Goal: Task Accomplishment & Management: Manage account settings

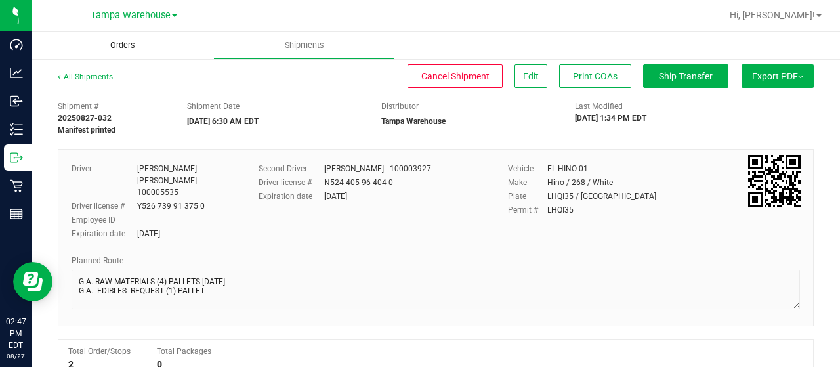
drag, startPoint x: 0, startPoint y: 0, endPoint x: 127, endPoint y: 43, distance: 133.6
click at [127, 43] on span "Orders" at bounding box center [123, 45] width 60 height 12
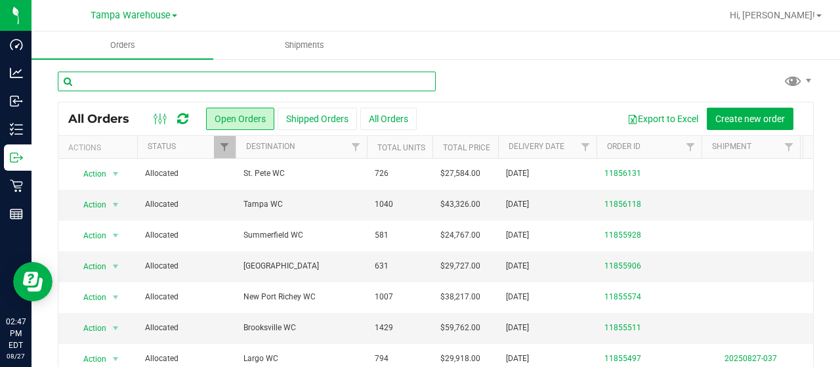
click at [232, 79] on input "text" at bounding box center [247, 82] width 378 height 20
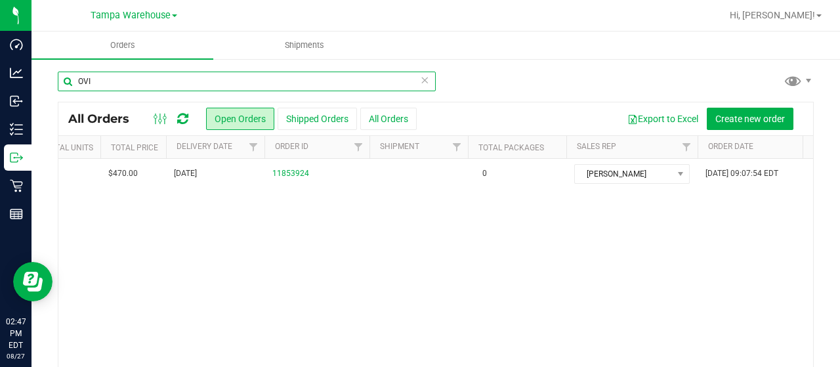
scroll to position [0, 43]
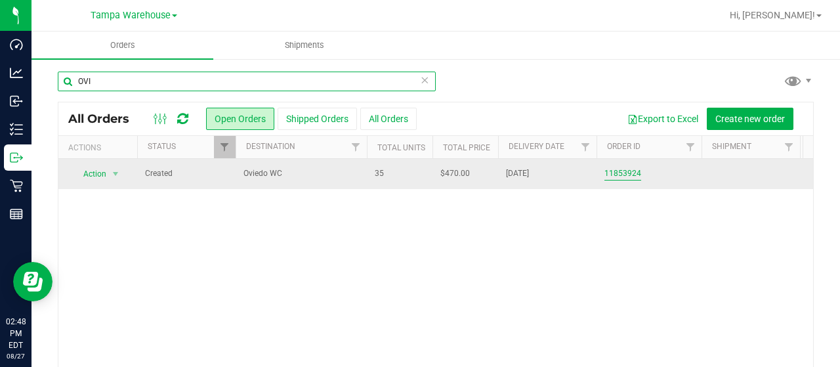
type input "OVI"
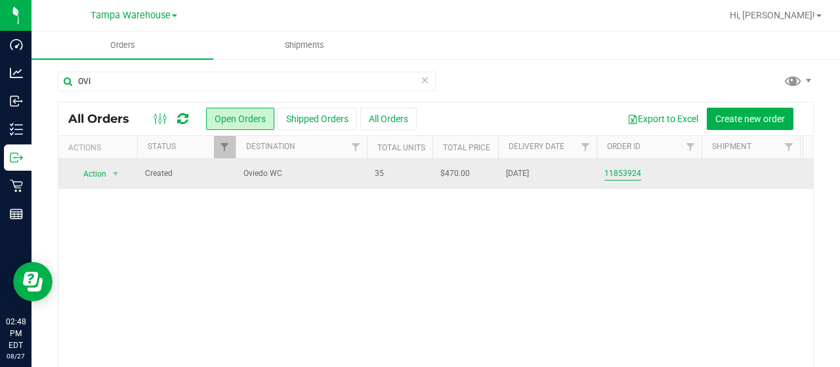
click at [627, 175] on link "11853924" at bounding box center [622, 173] width 37 height 12
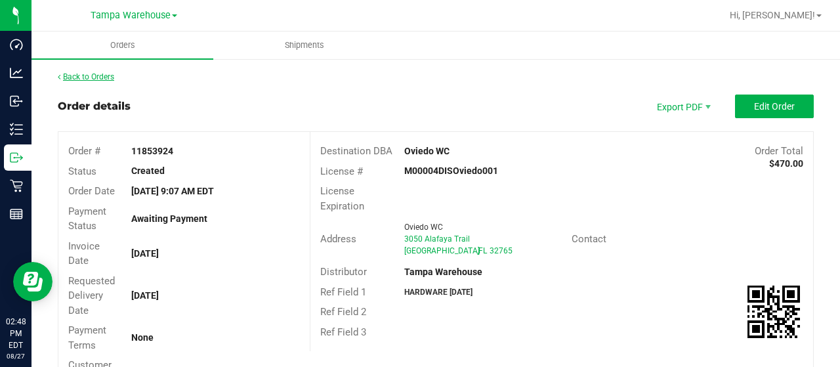
click at [94, 72] on link "Back to Orders" at bounding box center [86, 76] width 56 height 9
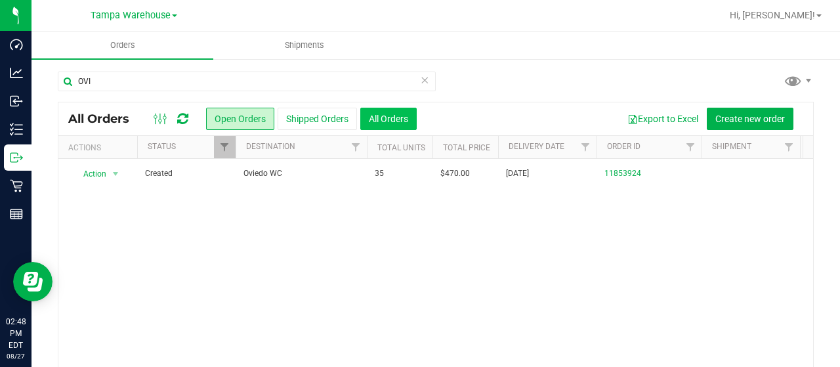
click at [396, 121] on button "All Orders" at bounding box center [388, 119] width 56 height 22
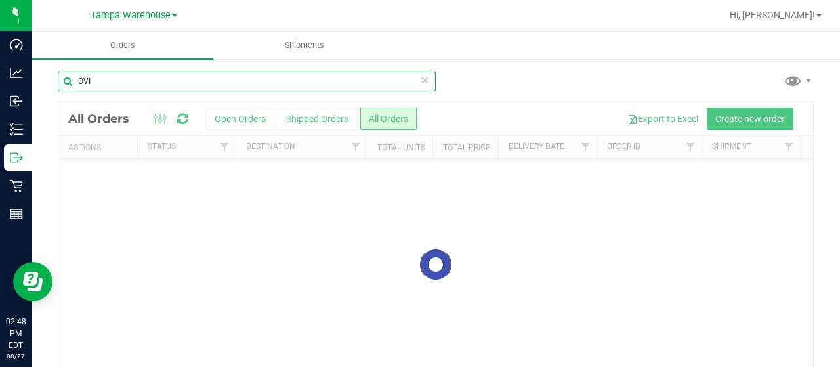
click at [165, 79] on input "OVI" at bounding box center [247, 82] width 378 height 20
type input "O"
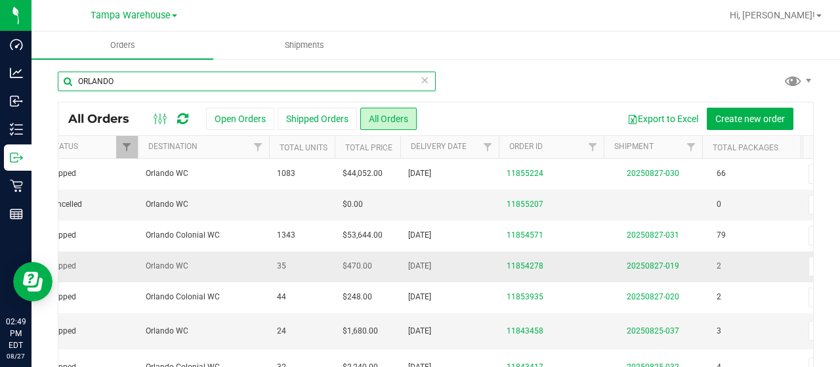
scroll to position [0, 90]
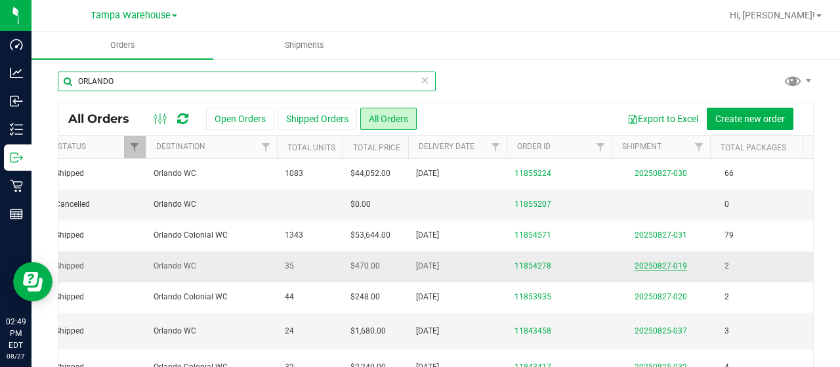
type input "ORLANDO"
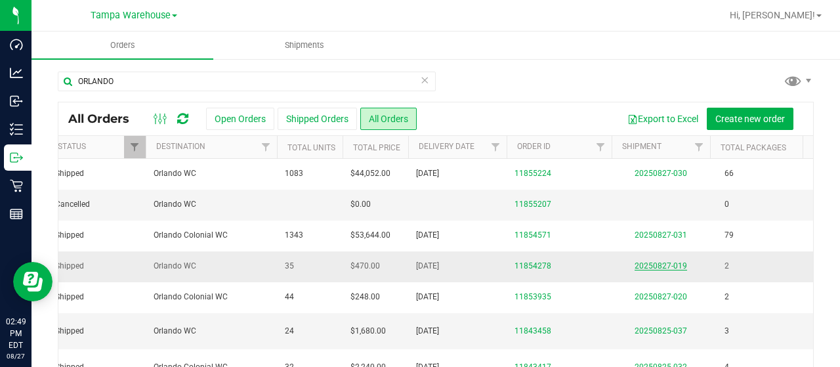
click at [678, 266] on link "20250827-019" at bounding box center [661, 265] width 52 height 9
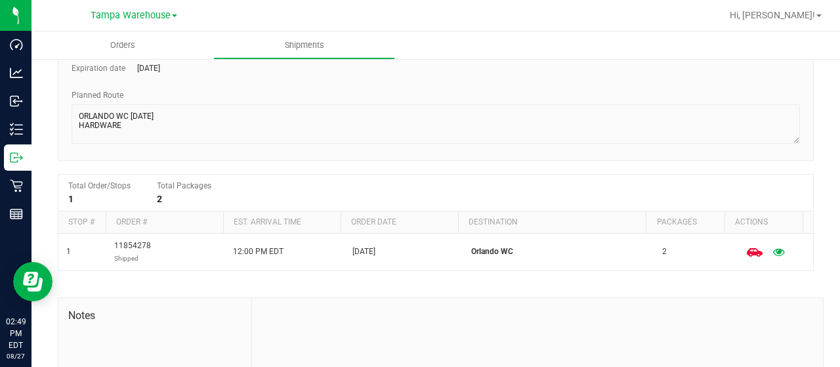
scroll to position [175, 0]
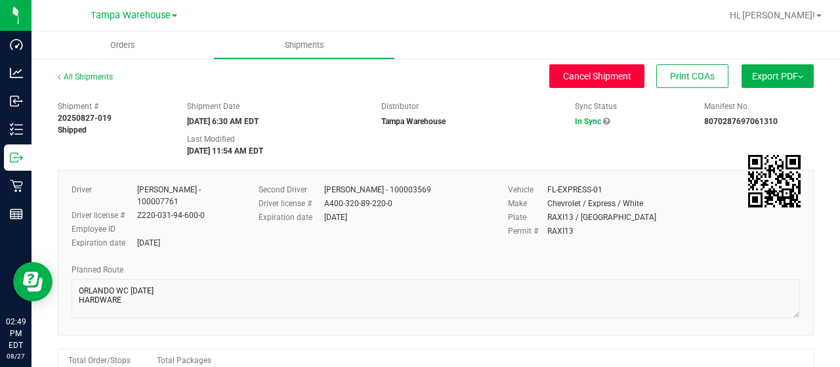
click at [610, 73] on span "Cancel Shipment" at bounding box center [597, 76] width 68 height 10
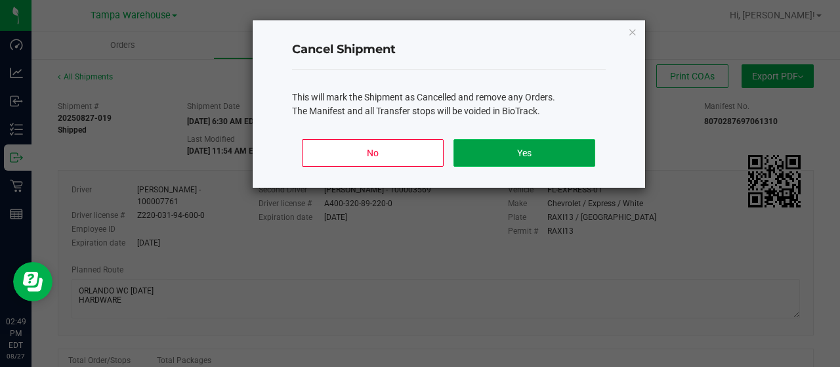
click at [501, 153] on button "Yes" at bounding box center [523, 153] width 141 height 28
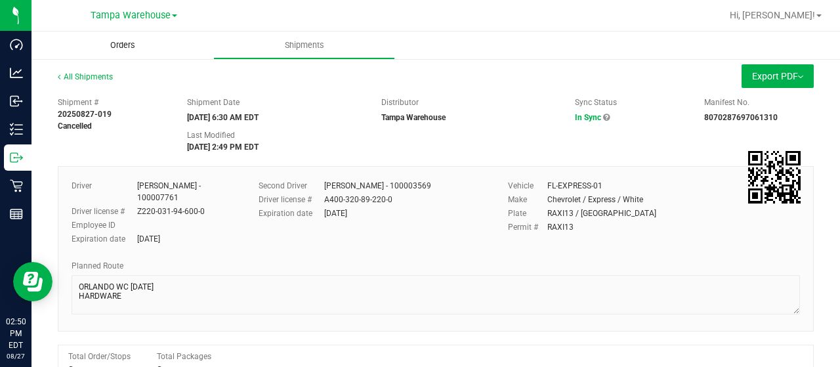
click at [112, 54] on uib-tab-heading "Orders" at bounding box center [122, 45] width 182 height 28
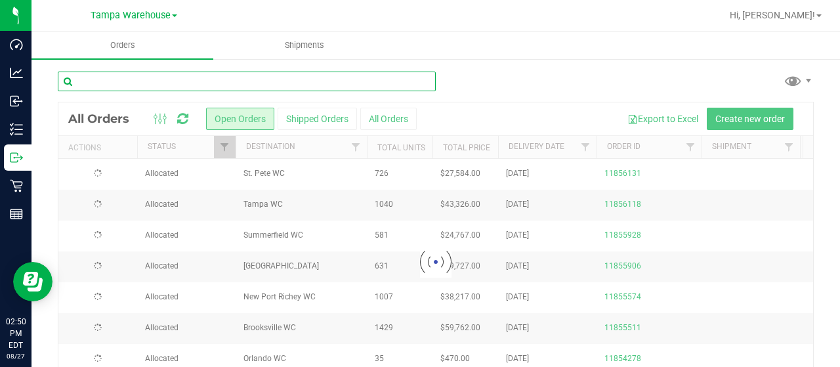
click at [286, 87] on input "text" at bounding box center [247, 82] width 378 height 20
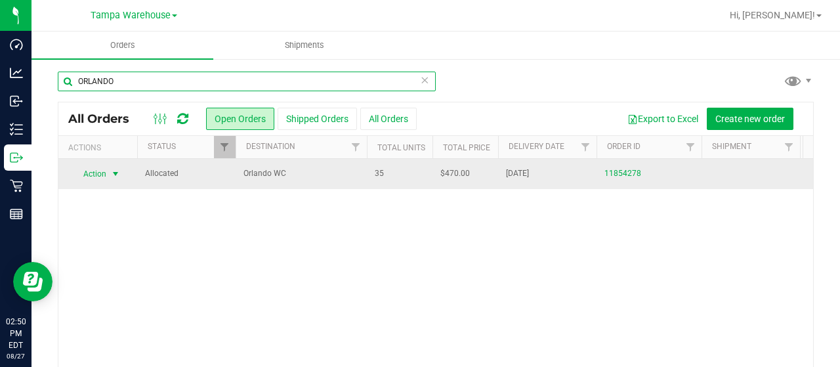
type input "ORLANDO"
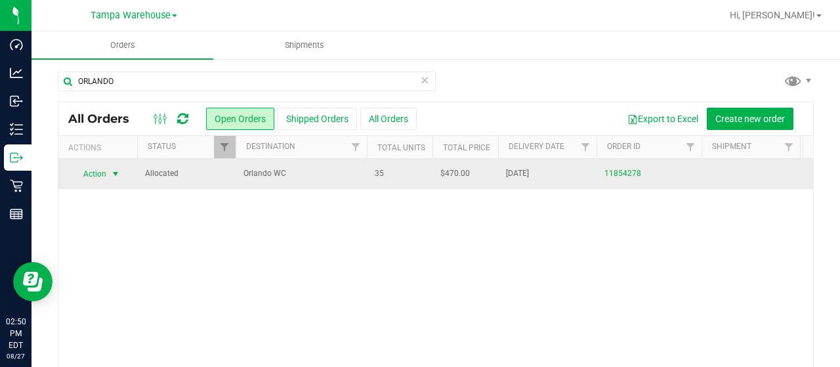
click at [103, 172] on span "Action" at bounding box center [89, 174] width 35 height 18
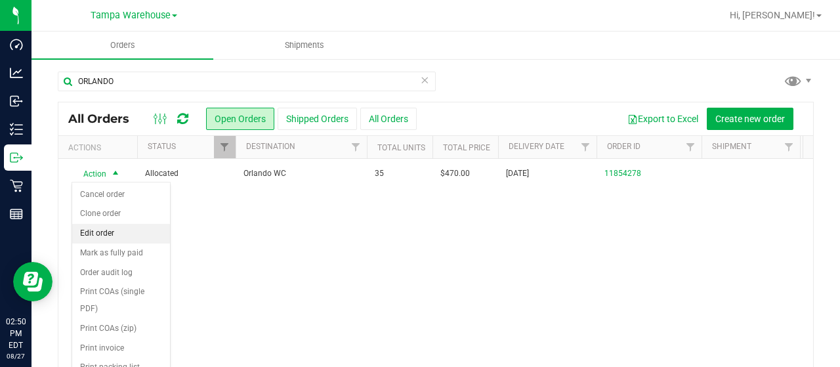
click at [125, 234] on li "Edit order" at bounding box center [121, 234] width 98 height 20
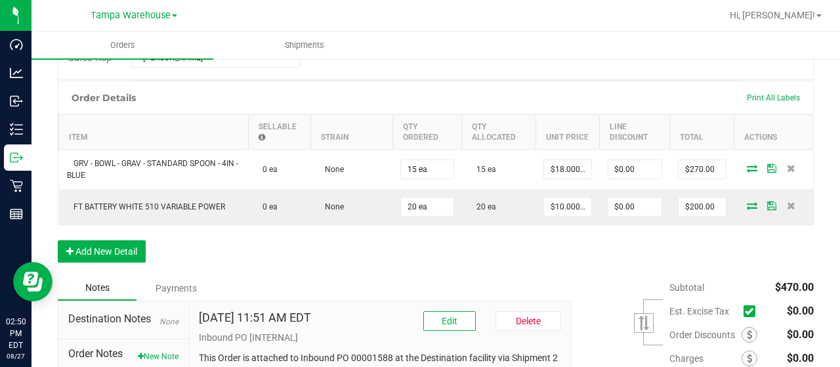
scroll to position [345, 0]
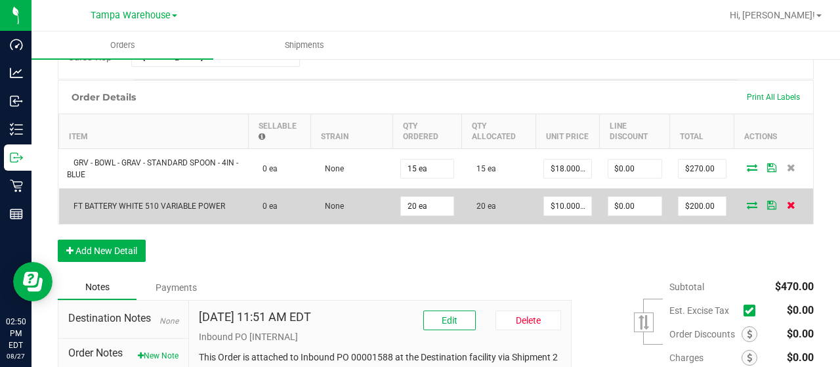
click at [787, 201] on icon at bounding box center [791, 205] width 9 height 8
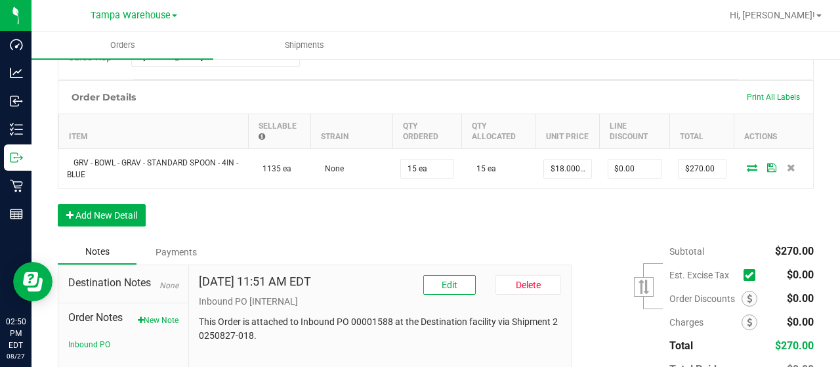
scroll to position [0, 0]
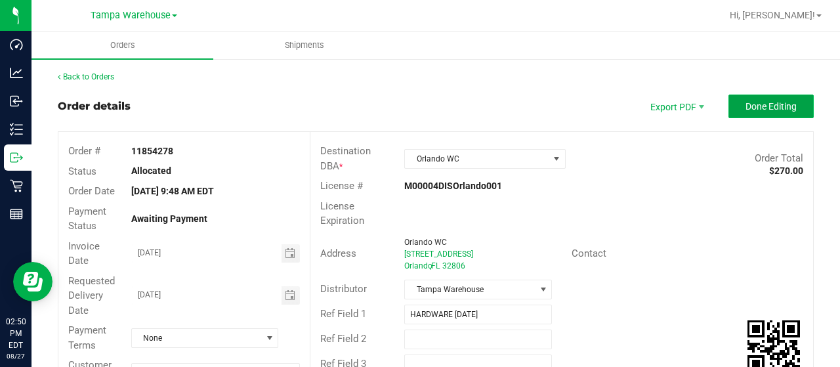
click at [775, 100] on button "Done Editing" at bounding box center [770, 106] width 85 height 24
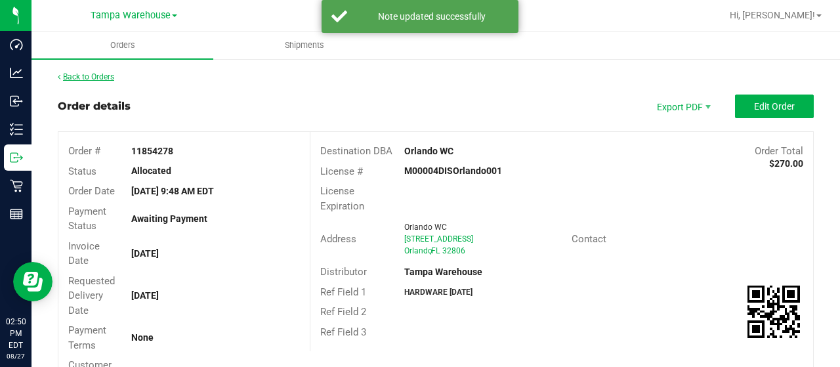
click at [84, 78] on link "Back to Orders" at bounding box center [86, 76] width 56 height 9
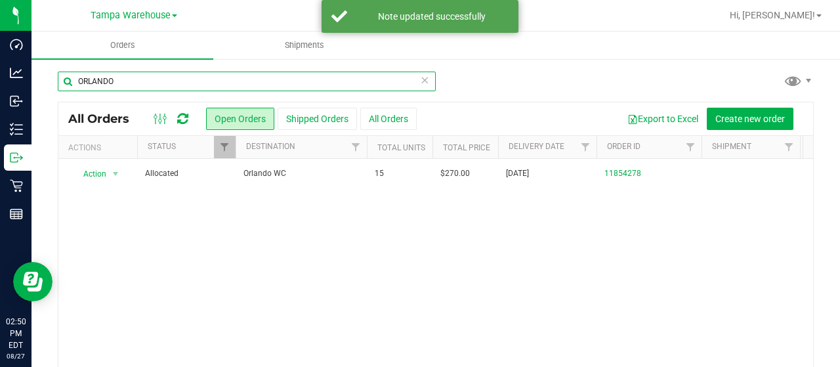
click at [217, 87] on input "ORLANDO" at bounding box center [247, 82] width 378 height 20
type input "O"
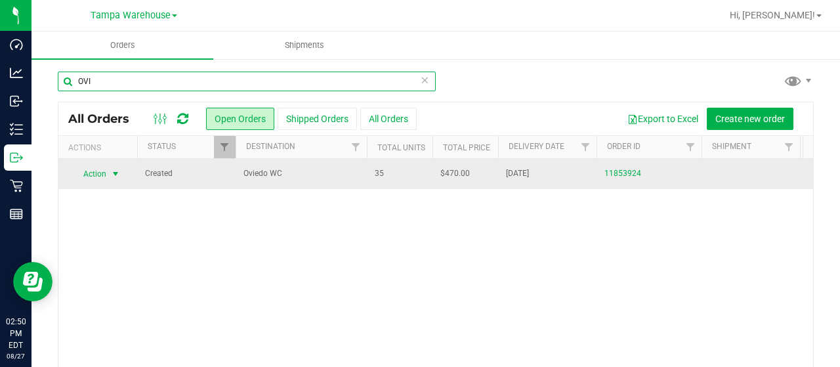
type input "OVI"
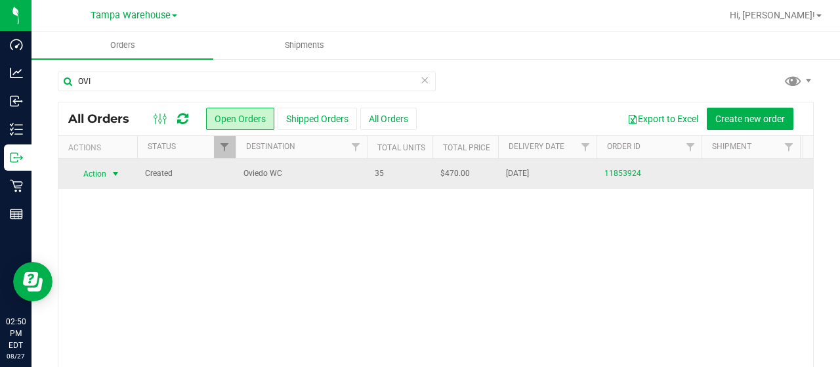
click at [102, 167] on span "Action" at bounding box center [89, 174] width 35 height 18
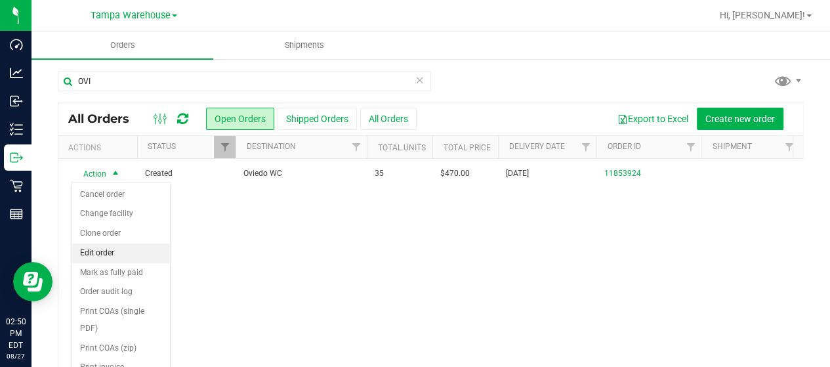
click at [104, 255] on li "Edit order" at bounding box center [121, 253] width 98 height 20
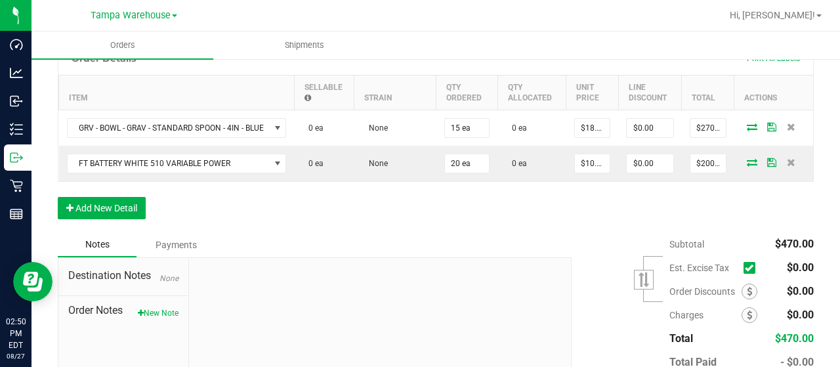
scroll to position [385, 0]
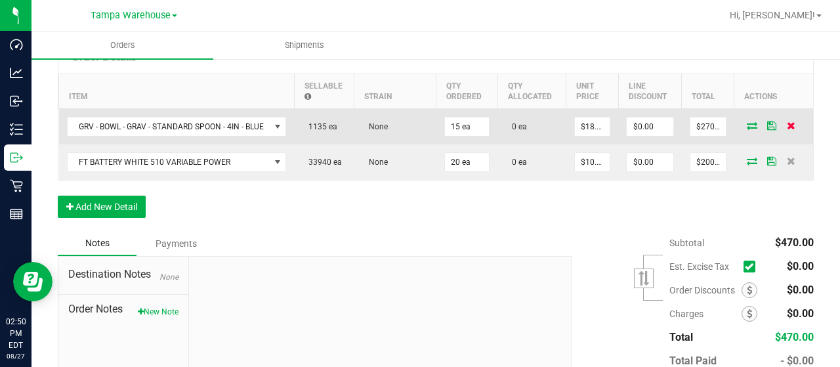
click at [787, 125] on icon at bounding box center [791, 125] width 9 height 8
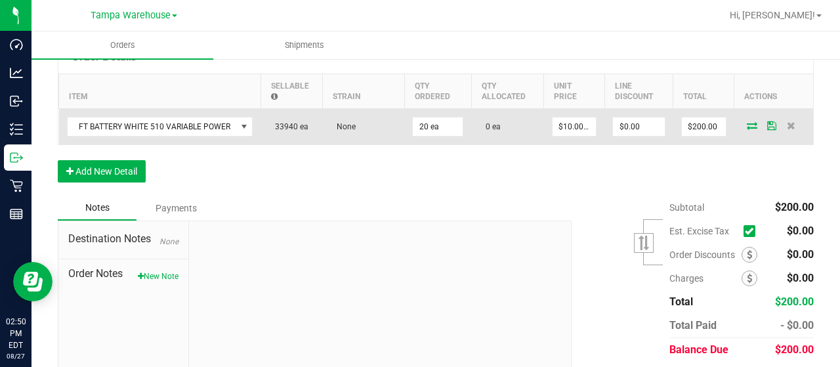
click at [747, 124] on icon at bounding box center [752, 125] width 10 height 8
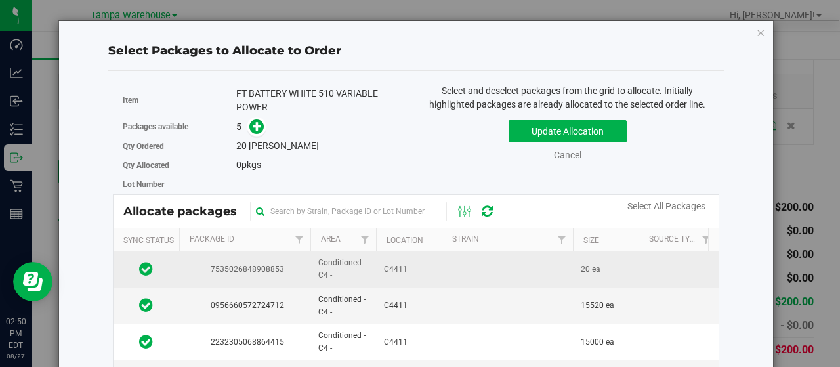
click at [461, 282] on td at bounding box center [507, 269] width 131 height 36
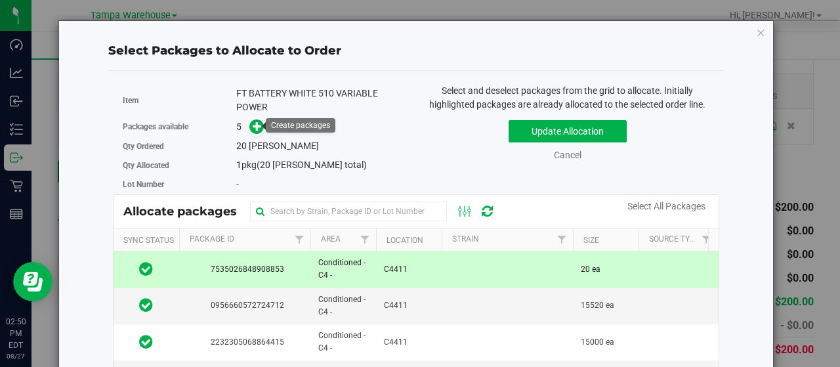
click at [261, 131] on link at bounding box center [256, 126] width 15 height 10
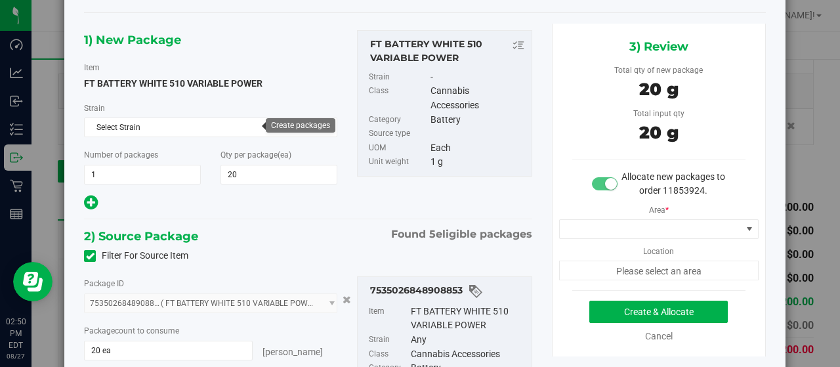
scroll to position [58, 0]
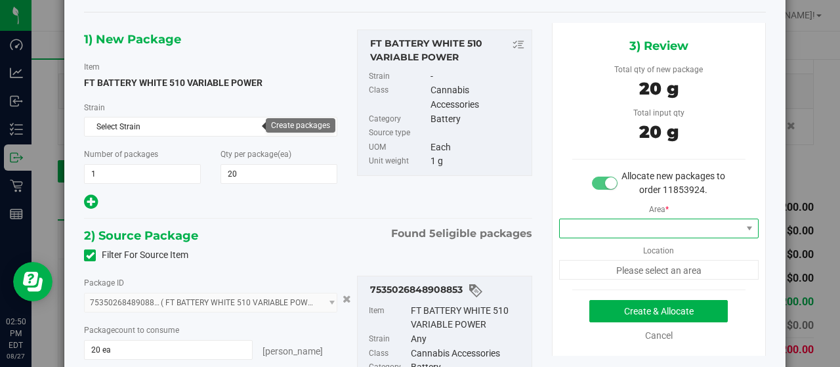
click at [676, 233] on span at bounding box center [651, 228] width 182 height 18
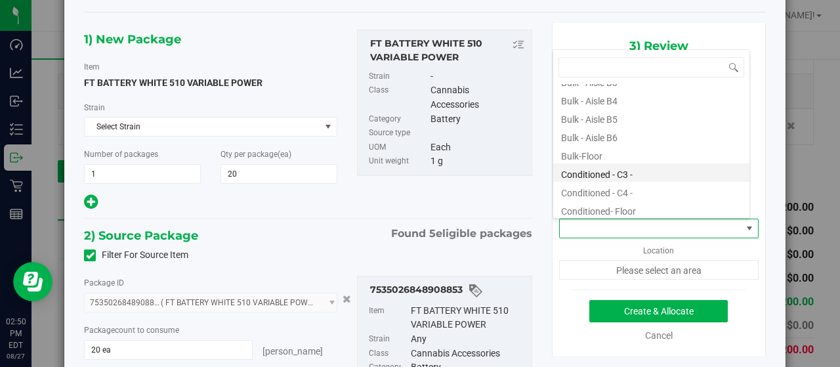
scroll to position [105, 0]
click at [612, 192] on li "Conditioned - C4 -" at bounding box center [651, 190] width 196 height 18
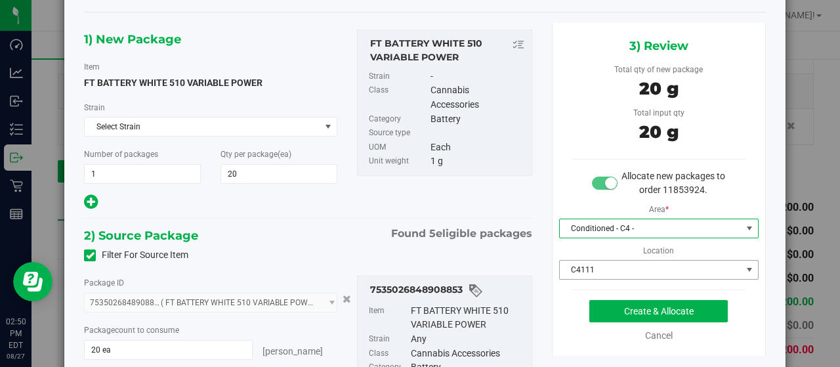
click at [674, 274] on span "C4111" at bounding box center [651, 270] width 182 height 18
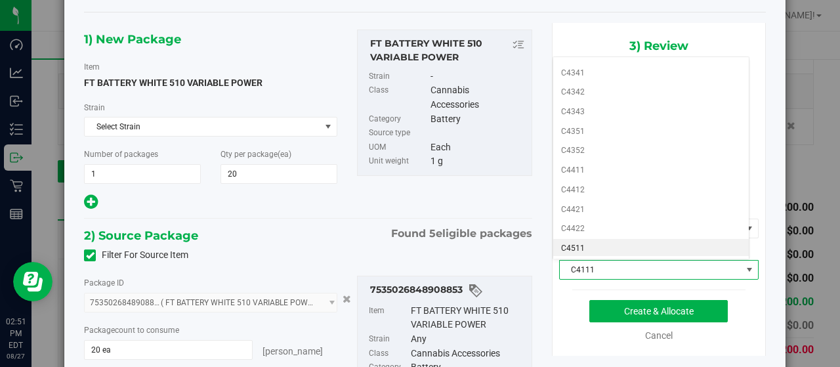
scroll to position [528, 0]
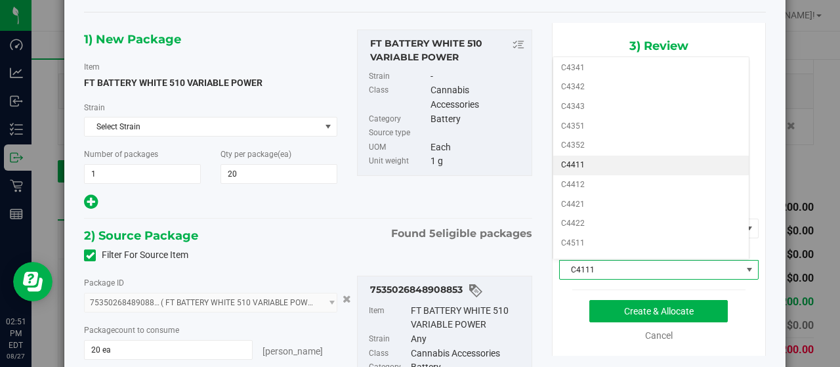
click at [625, 156] on li "C4411" at bounding box center [651, 166] width 196 height 20
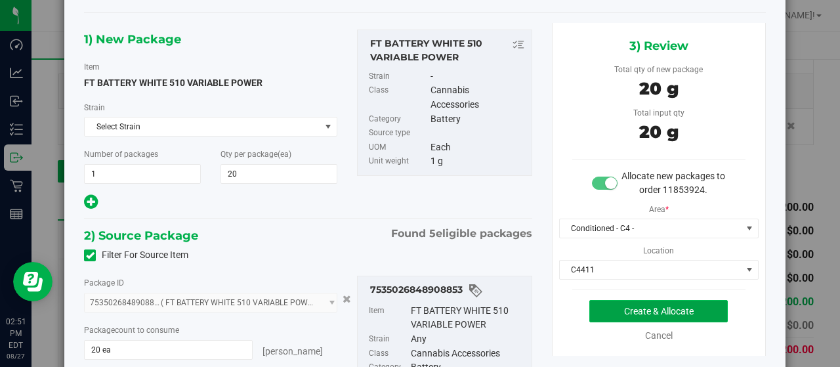
click at [658, 315] on button "Create & Allocate" at bounding box center [658, 311] width 138 height 22
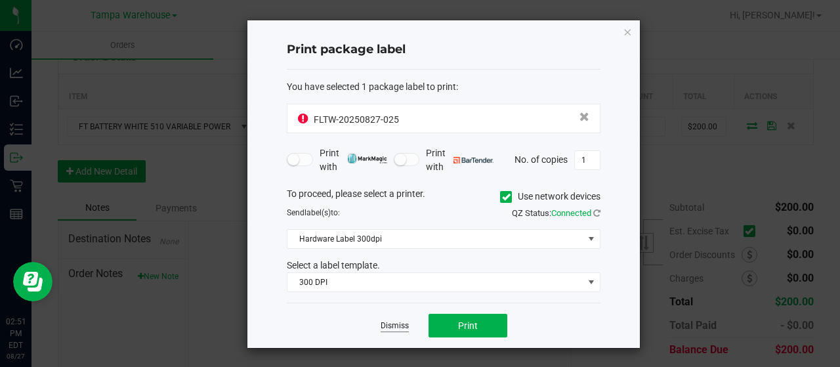
click at [403, 329] on link "Dismiss" at bounding box center [395, 325] width 28 height 11
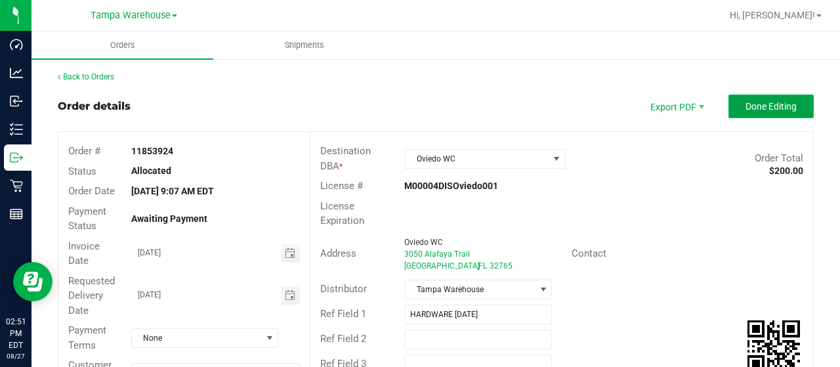
click at [739, 99] on button "Done Editing" at bounding box center [770, 106] width 85 height 24
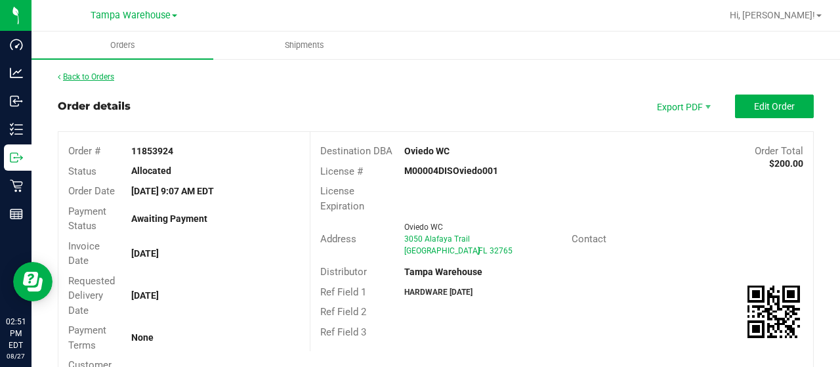
click at [100, 77] on link "Back to Orders" at bounding box center [86, 76] width 56 height 9
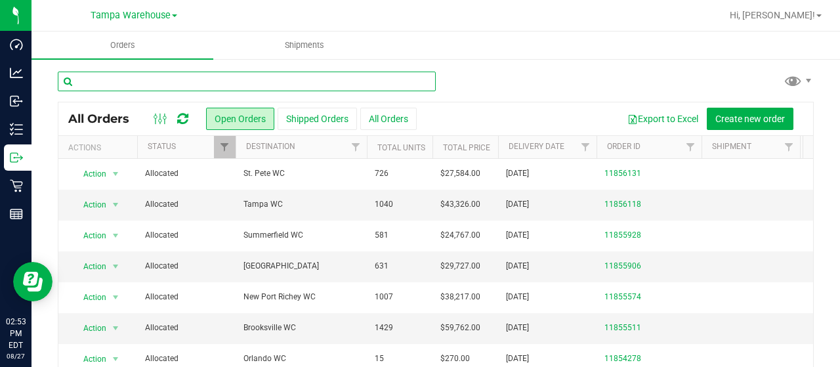
click at [277, 78] on input "text" at bounding box center [247, 82] width 378 height 20
type input "O"
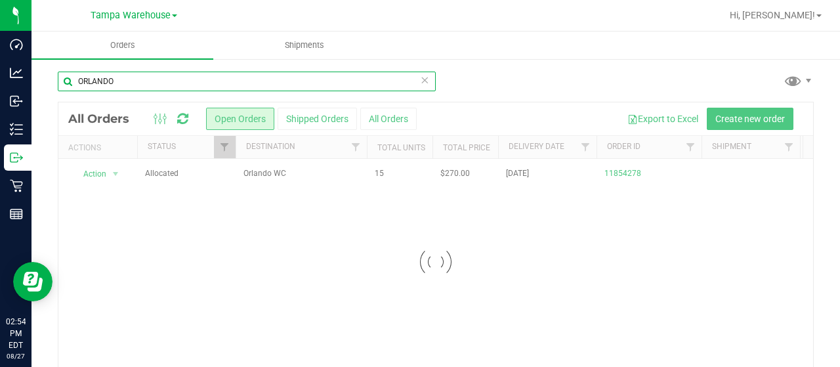
type input "ORLANDO"
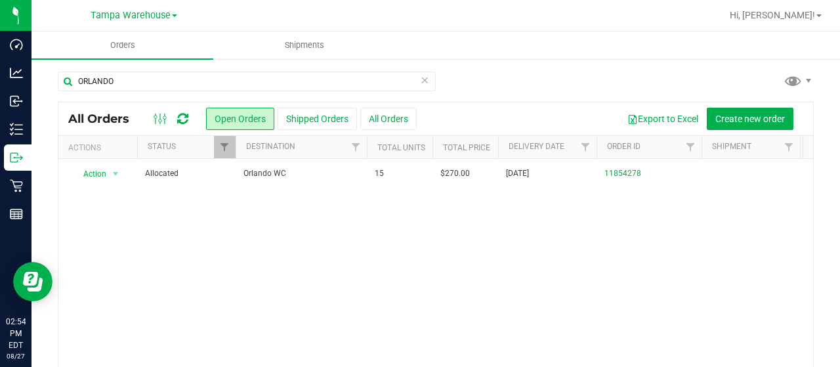
click at [312, 169] on span "Orlando WC" at bounding box center [300, 173] width 115 height 12
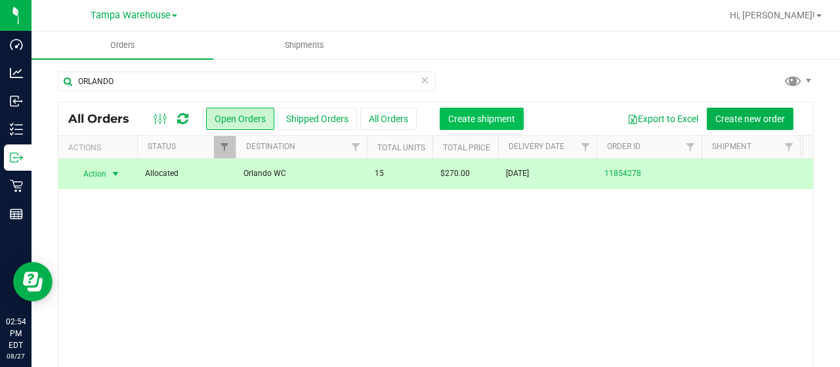
click at [457, 129] on button "Create shipment" at bounding box center [482, 119] width 84 height 22
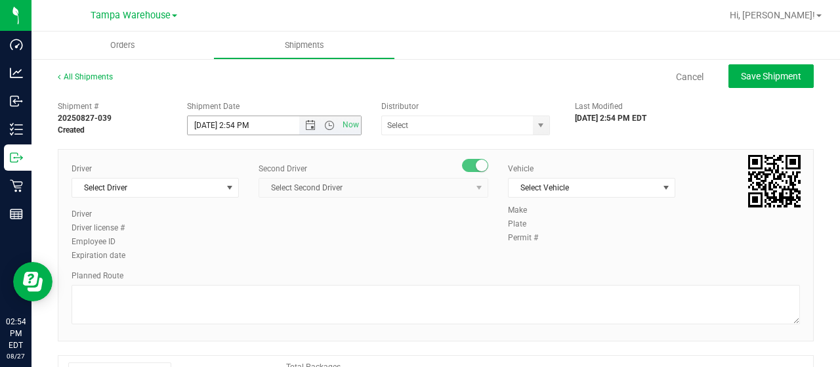
click at [307, 123] on span "Open the date view" at bounding box center [310, 125] width 10 height 10
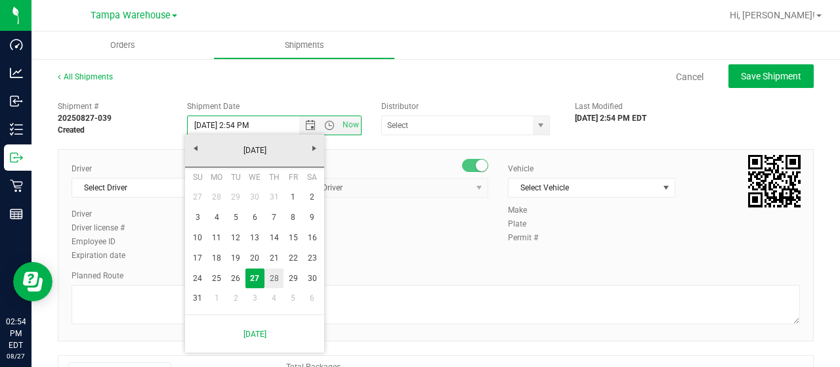
click at [274, 283] on link "28" at bounding box center [273, 278] width 19 height 20
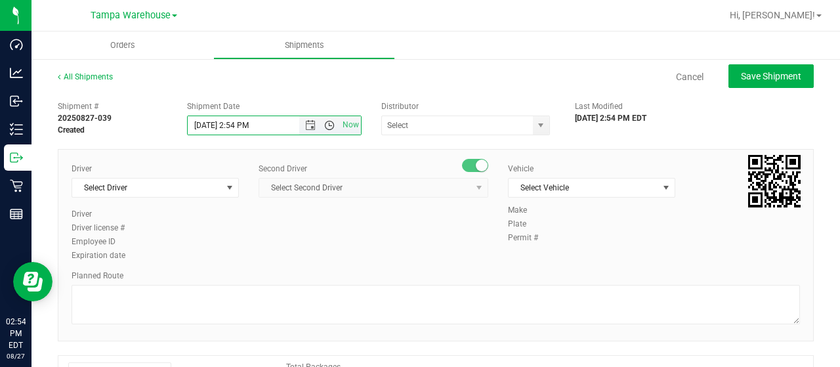
click at [326, 127] on span "Open the time view" at bounding box center [329, 125] width 10 height 10
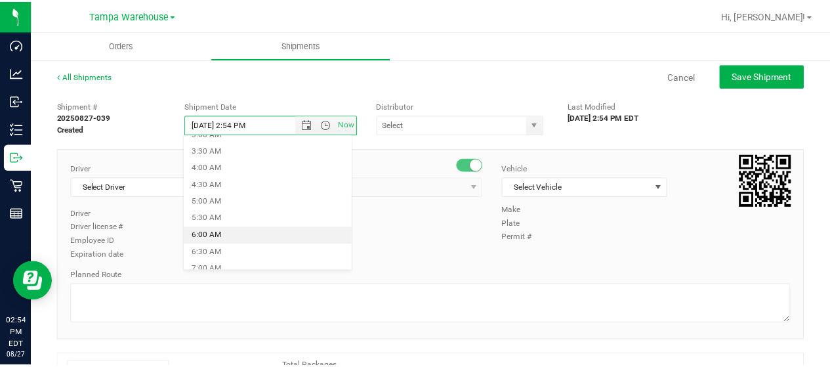
scroll to position [124, 0]
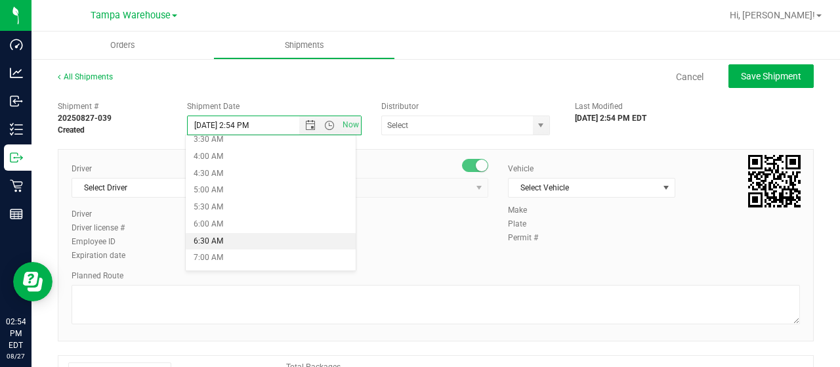
click at [213, 241] on li "6:30 AM" at bounding box center [270, 241] width 169 height 17
type input "8/28/2025 6:30 AM"
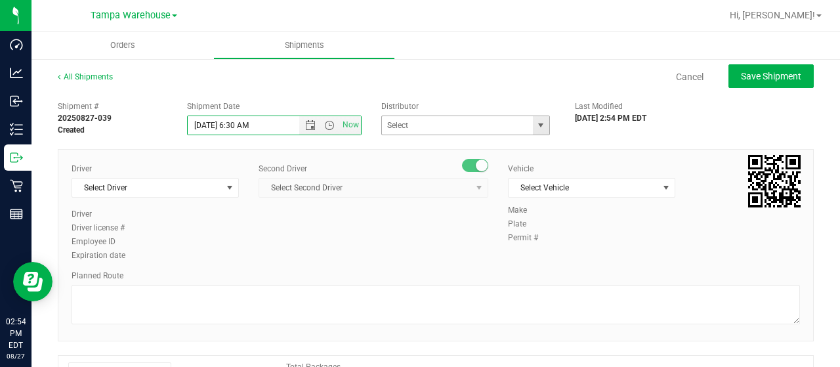
click at [533, 127] on span "select" at bounding box center [541, 125] width 16 height 18
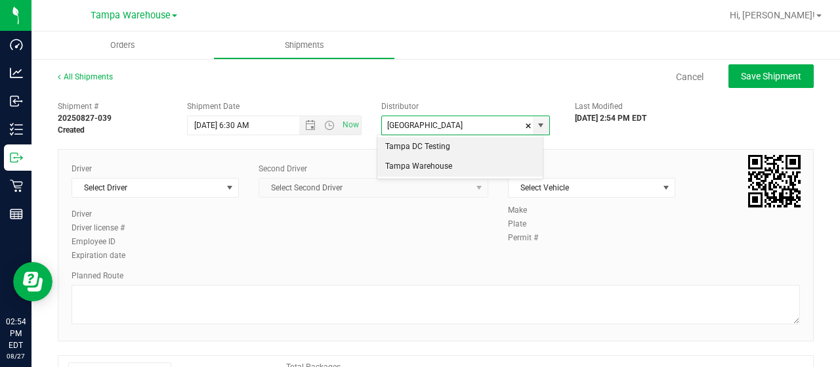
click at [434, 173] on li "Tampa Warehouse" at bounding box center [459, 167] width 165 height 20
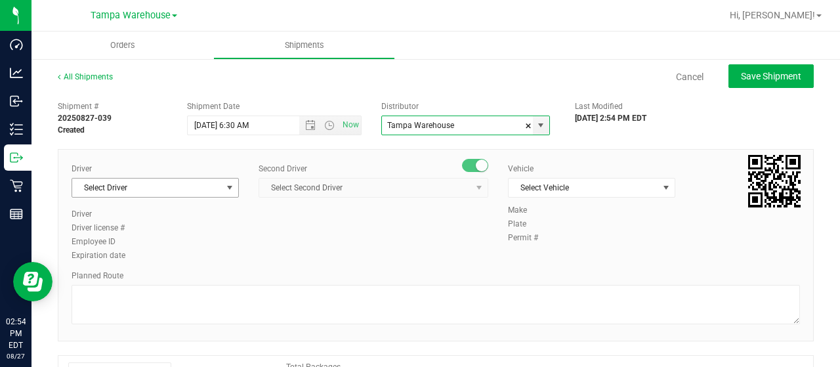
type input "Tampa Warehouse"
click at [209, 195] on span "Select Driver" at bounding box center [147, 187] width 150 height 18
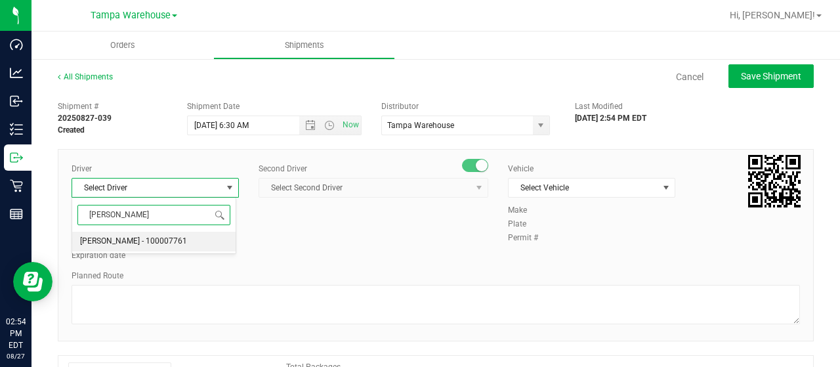
click at [129, 242] on span "Dustin Zonneville - 100007761" at bounding box center [133, 241] width 107 height 17
type input "DUSTIN"
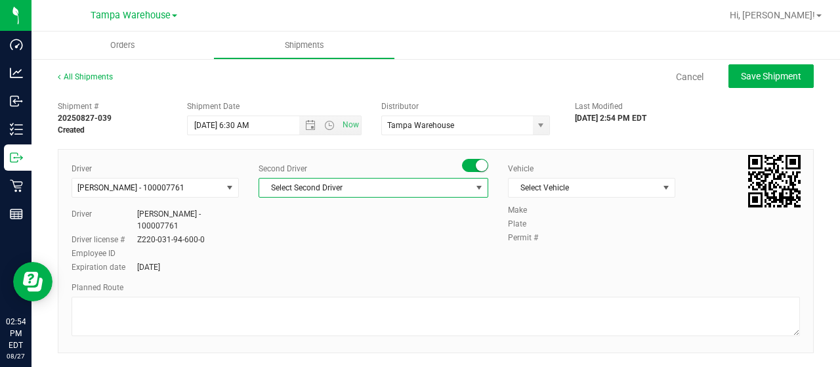
click at [345, 186] on span "Select Second Driver" at bounding box center [365, 187] width 212 height 18
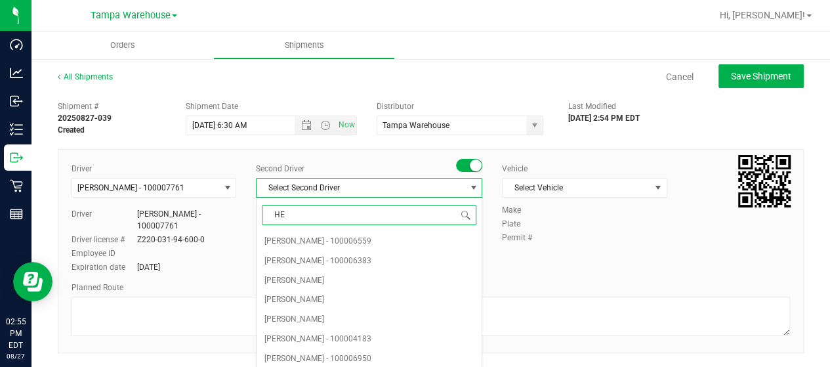
type input "HEC"
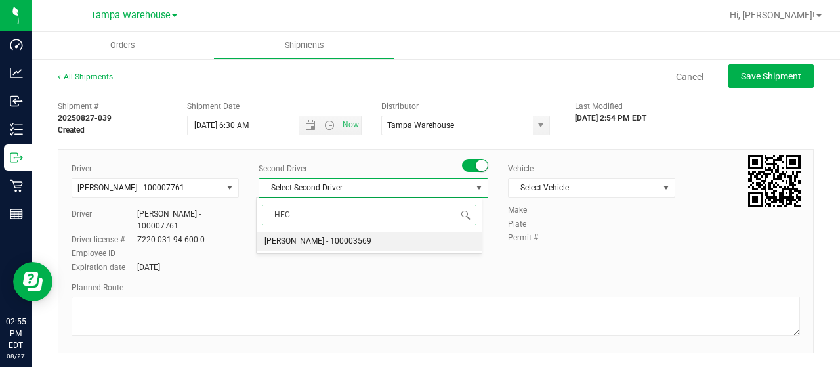
click at [294, 238] on span "Hector Ayala - 100003569" at bounding box center [317, 241] width 107 height 17
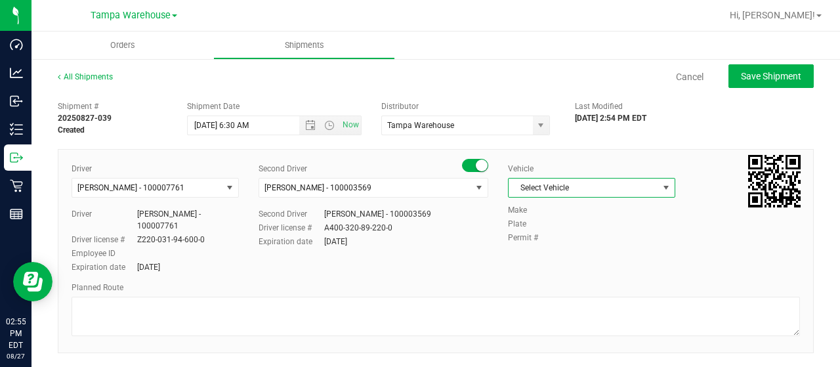
click at [600, 186] on span "Select Vehicle" at bounding box center [584, 187] width 150 height 18
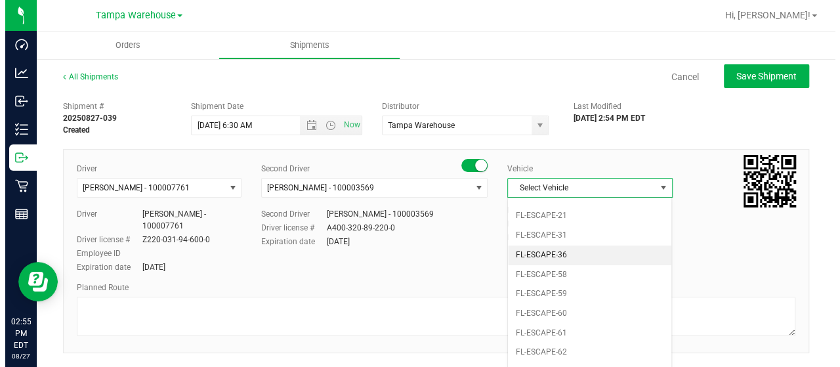
scroll to position [197, 0]
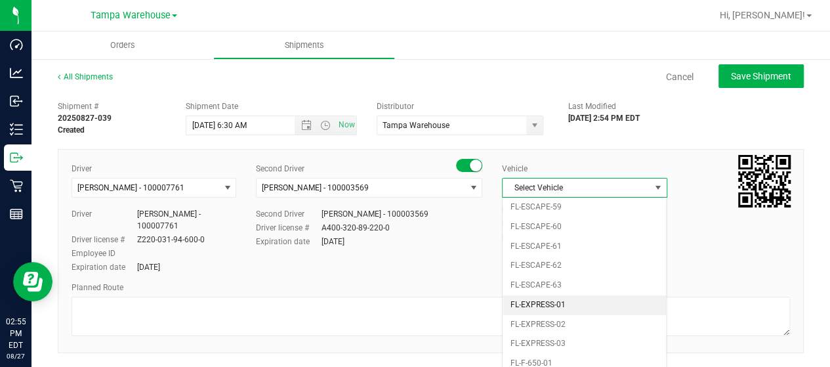
click at [572, 297] on li "FL-EXPRESS-01" at bounding box center [584, 305] width 163 height 20
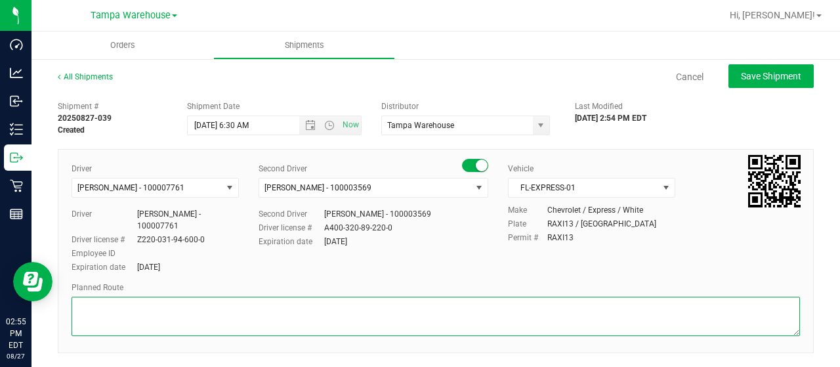
click at [476, 312] on textarea at bounding box center [436, 316] width 728 height 39
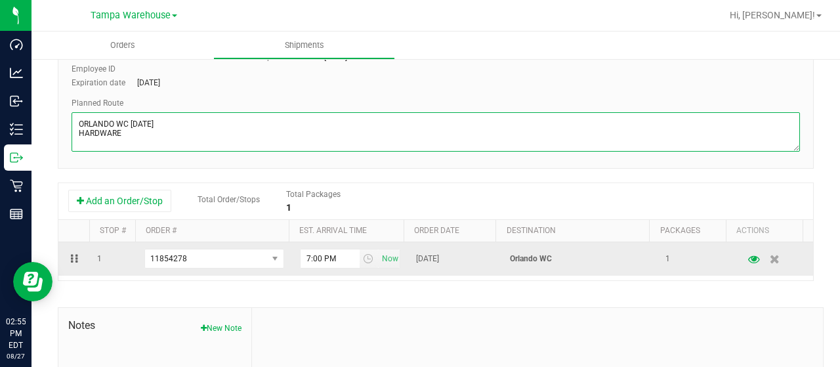
scroll to position [185, 0]
click at [363, 259] on span "select" at bounding box center [368, 258] width 10 height 10
type textarea "ORLANDO WC 8.27.25 HARDWARE"
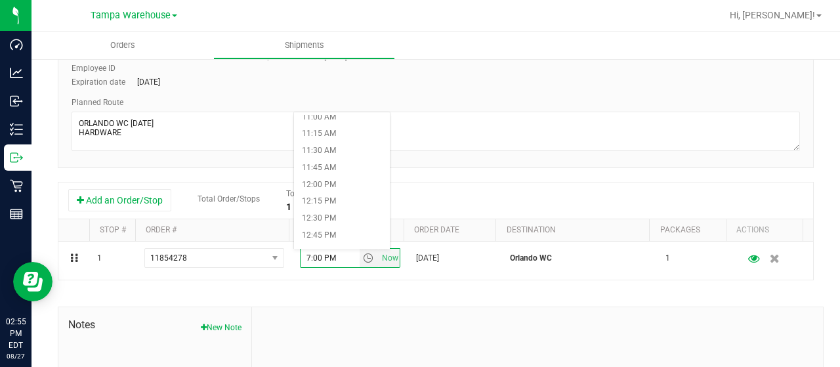
scroll to position [761, 0]
click at [325, 173] on li "12:00 PM" at bounding box center [342, 171] width 96 height 17
click at [492, 180] on div "Shipment # 20250827-039 Created Shipment Date 8/28/2025 6:30 AM Now Distributor…" at bounding box center [436, 196] width 756 height 574
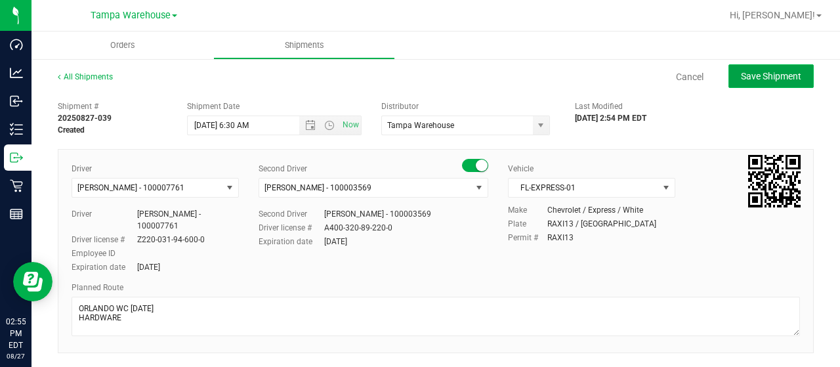
click at [752, 66] on button "Save Shipment" at bounding box center [770, 76] width 85 height 24
type input "8/28/2025 10:30 AM"
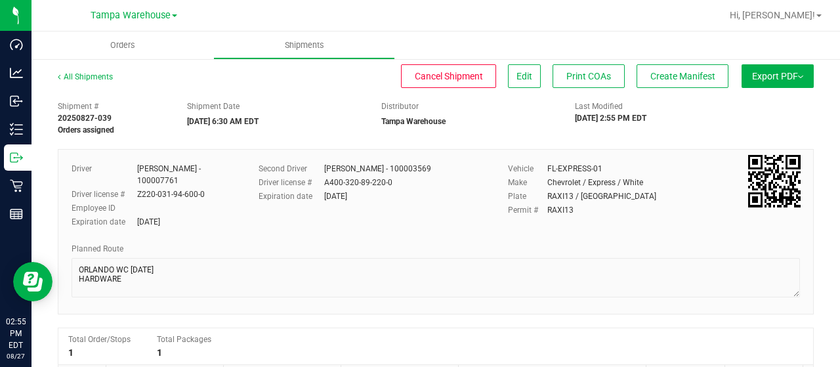
click at [762, 82] on button "Export PDF" at bounding box center [778, 76] width 72 height 24
click at [740, 127] on span "Manifest by Lot" at bounding box center [744, 124] width 54 height 9
click at [689, 84] on button "Create Manifest" at bounding box center [683, 76] width 92 height 24
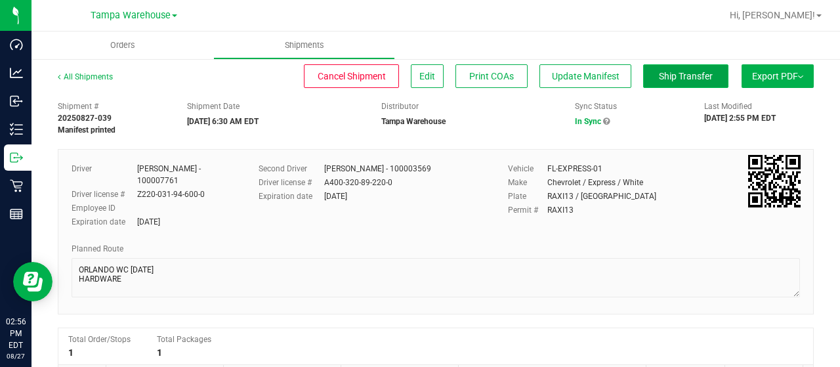
click at [667, 79] on span "Ship Transfer" at bounding box center [686, 76] width 54 height 10
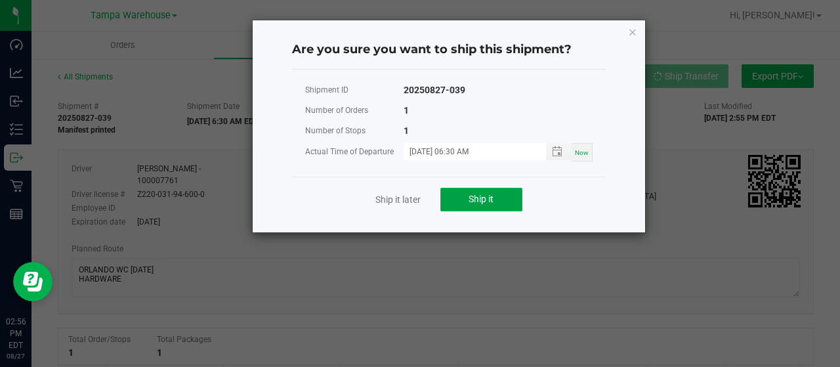
click at [460, 194] on button "Ship it" at bounding box center [481, 200] width 82 height 24
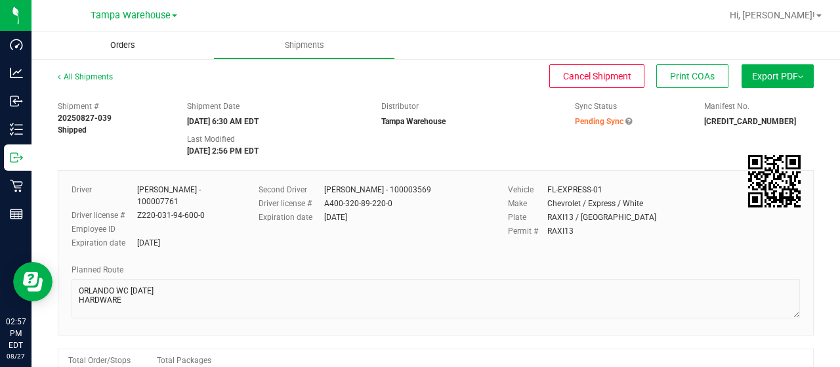
click at [117, 44] on span "Orders" at bounding box center [123, 45] width 60 height 12
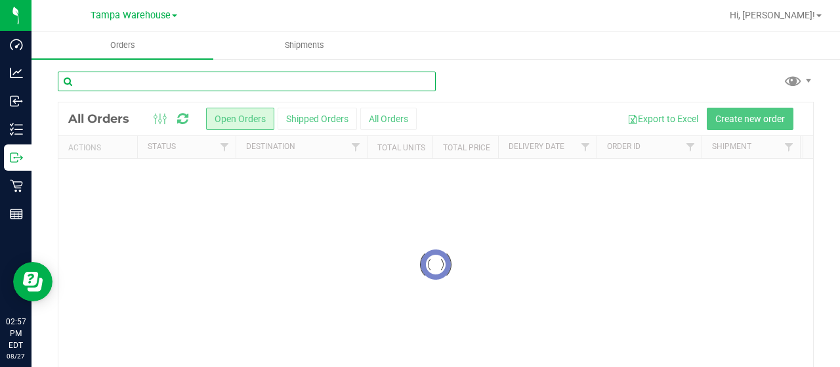
click at [243, 83] on input "text" at bounding box center [247, 82] width 378 height 20
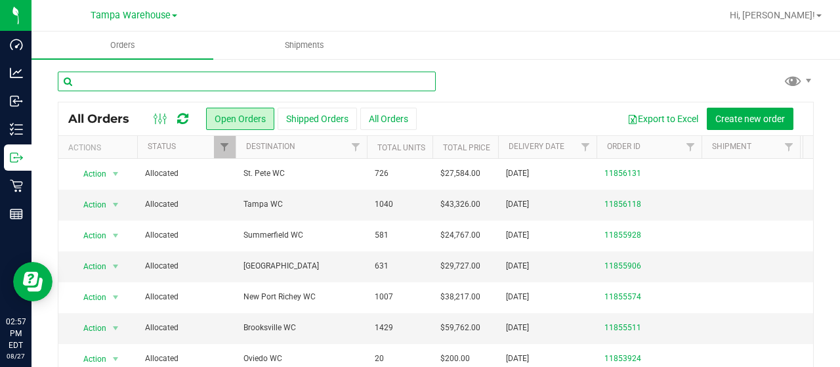
type input "1"
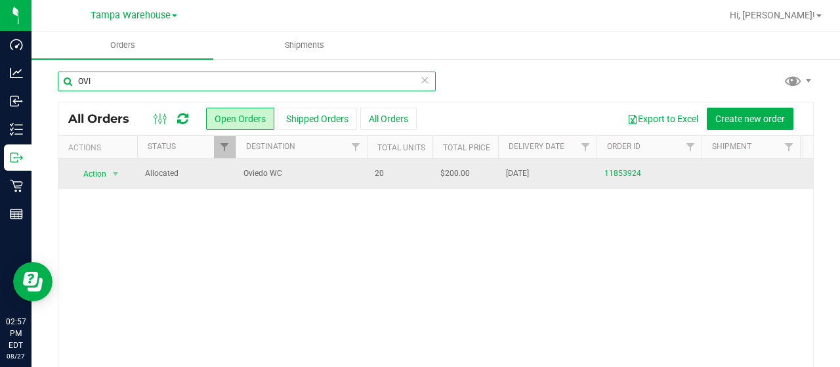
type input "OVI"
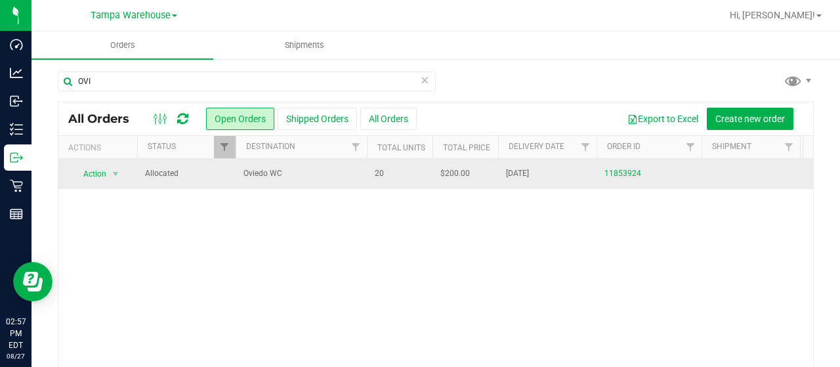
click at [262, 178] on span "Oviedo WC" at bounding box center [300, 173] width 115 height 12
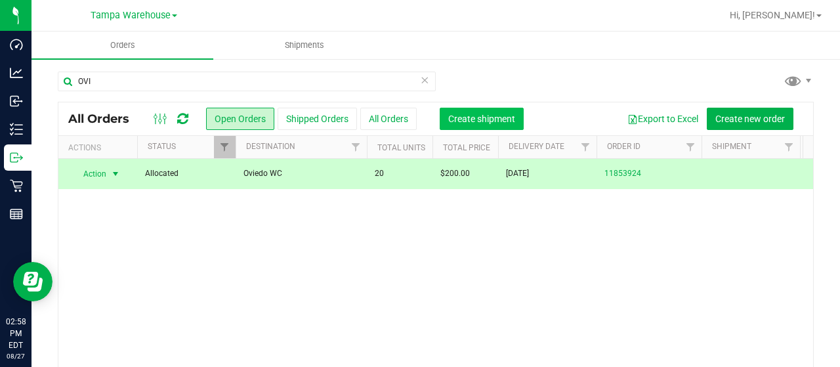
click at [467, 120] on span "Create shipment" at bounding box center [481, 119] width 67 height 10
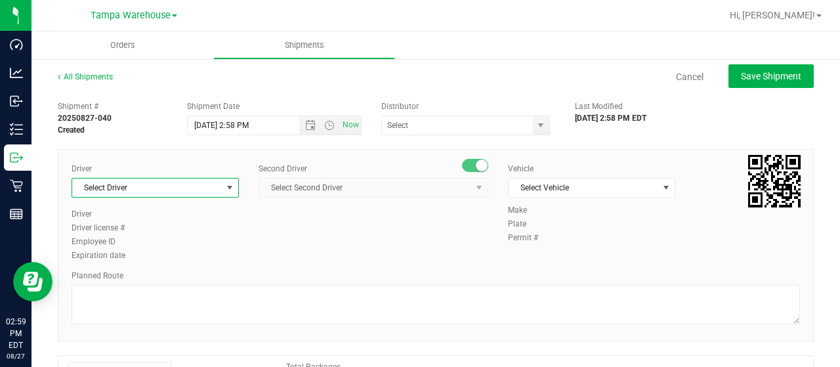
click at [219, 196] on span "Select Driver" at bounding box center [147, 187] width 150 height 18
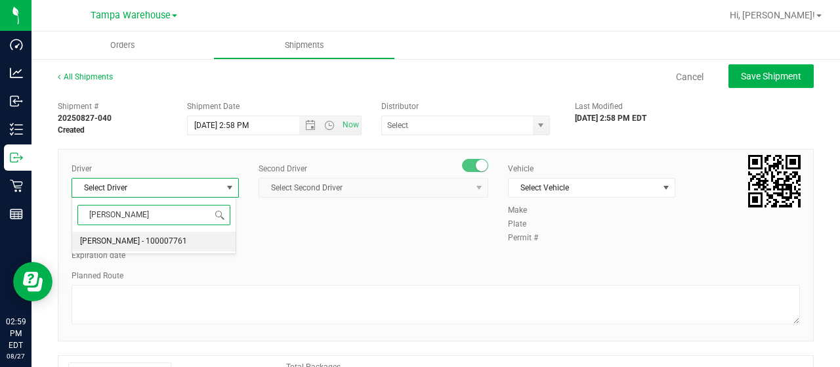
click at [139, 244] on span "Dustin Zonneville - 100007761" at bounding box center [133, 241] width 107 height 17
type input "DUSTIN"
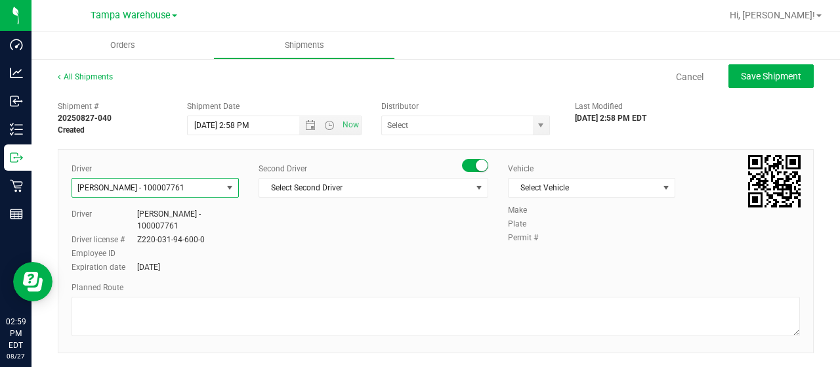
click at [341, 198] on div "Second Driver Select Second Driver Select Second Driver Ian Albritton - 1000065…" at bounding box center [374, 185] width 230 height 45
click at [362, 194] on span "Select Second Driver" at bounding box center [365, 187] width 212 height 18
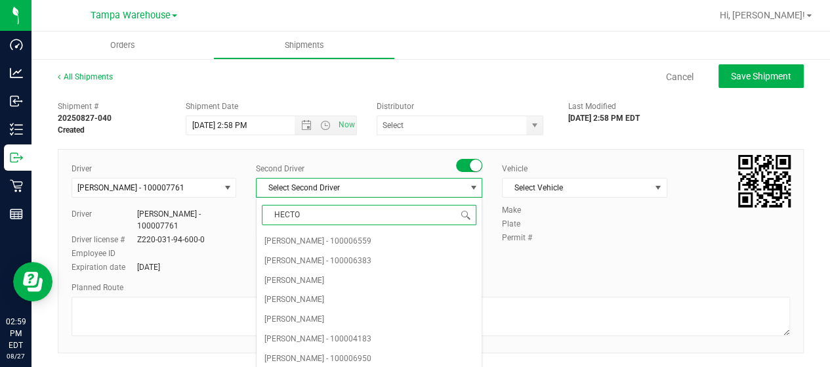
type input "HECTOR"
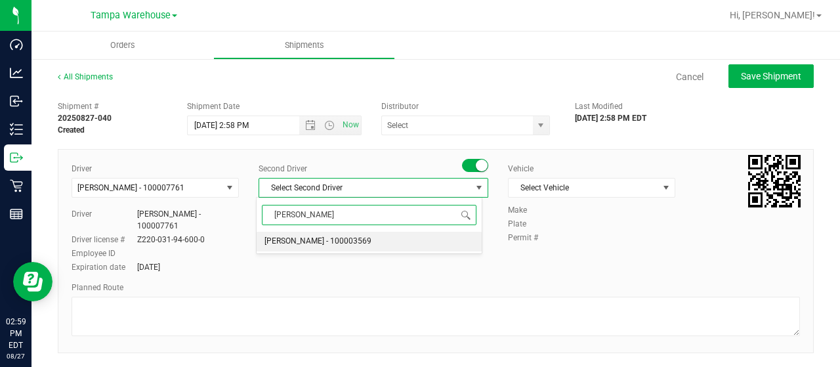
click at [364, 238] on li "Hector Ayala - 100003569" at bounding box center [369, 242] width 225 height 20
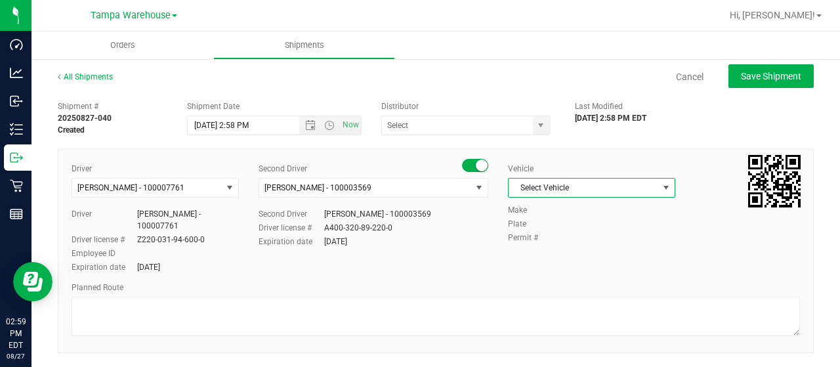
click at [609, 184] on span "Select Vehicle" at bounding box center [584, 187] width 150 height 18
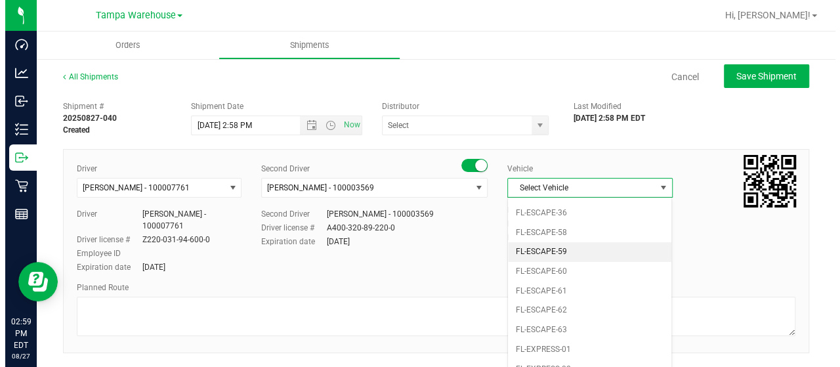
scroll to position [188, 0]
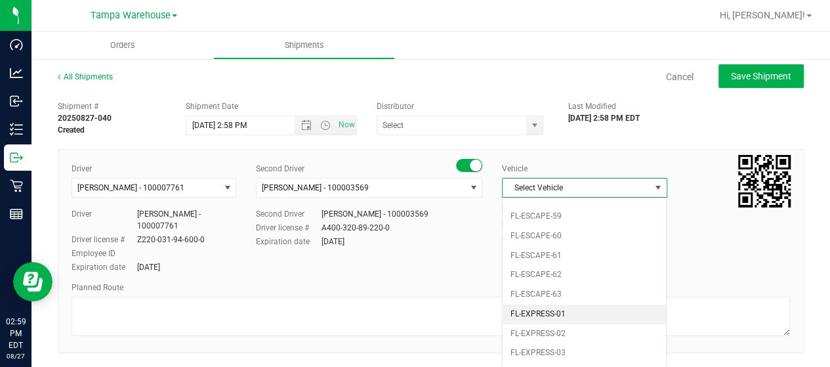
click at [567, 306] on li "FL-EXPRESS-01" at bounding box center [584, 314] width 163 height 20
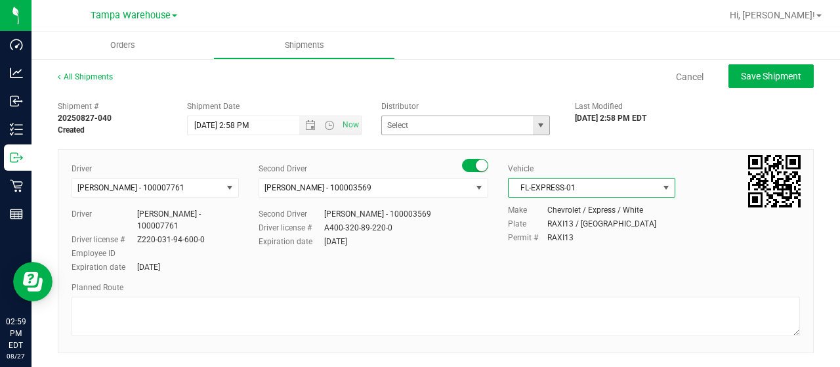
click at [535, 129] on span "select" at bounding box center [540, 125] width 10 height 10
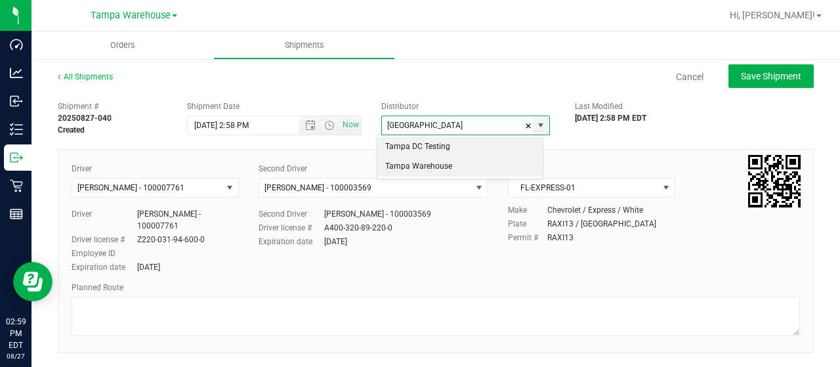
click at [450, 165] on li "Tampa Warehouse" at bounding box center [459, 167] width 165 height 20
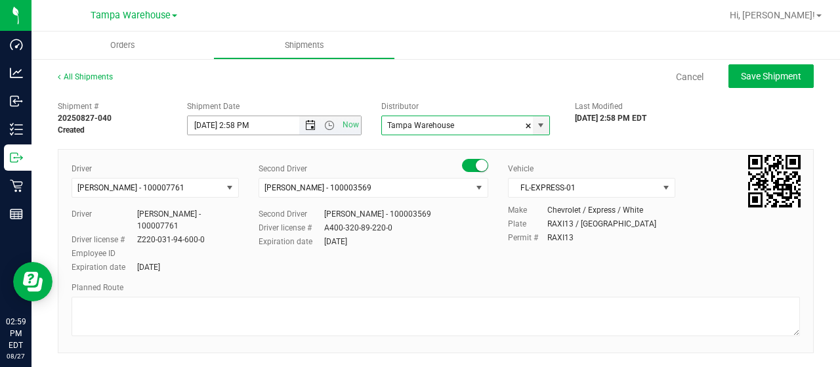
click at [305, 125] on span "Open the date view" at bounding box center [310, 125] width 10 height 10
type input "Tampa Warehouse"
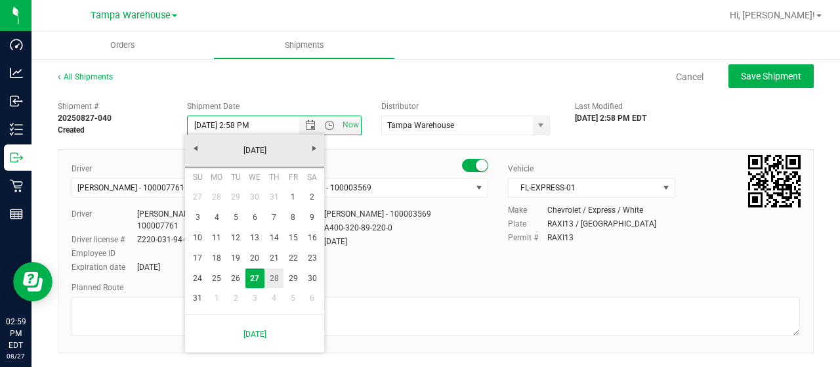
click at [274, 276] on link "28" at bounding box center [273, 278] width 19 height 20
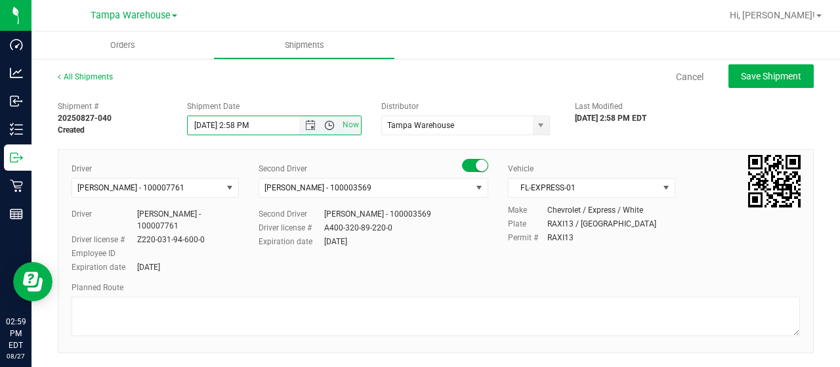
click at [331, 126] on span "Open the time view" at bounding box center [329, 125] width 22 height 10
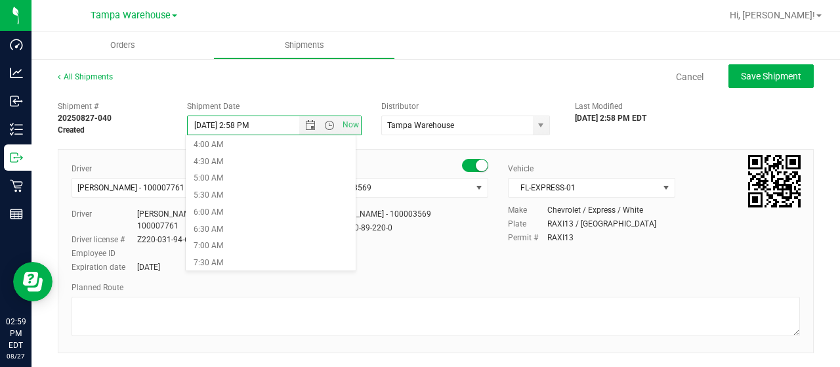
scroll to position [136, 0]
click at [218, 227] on li "6:30 AM" at bounding box center [270, 228] width 169 height 17
type input "8/28/2025 6:30 AM"
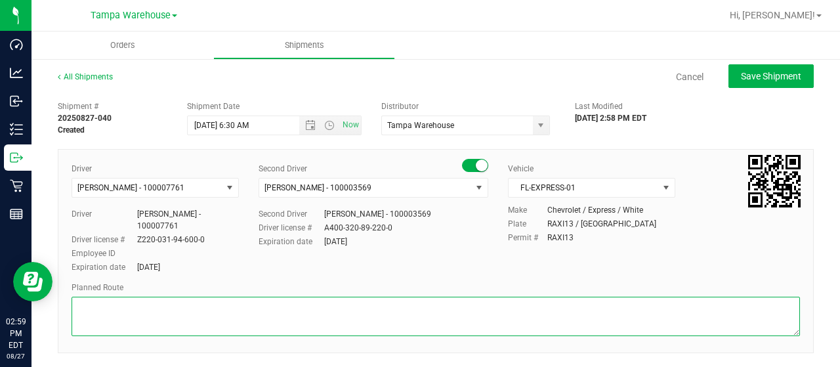
click at [214, 297] on textarea at bounding box center [436, 316] width 728 height 39
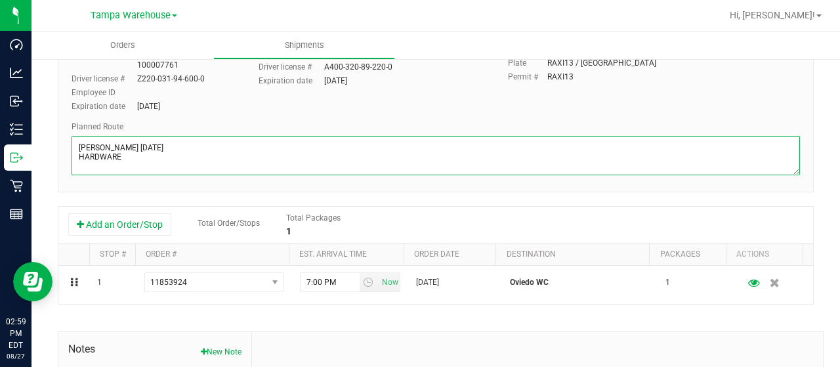
scroll to position [161, 0]
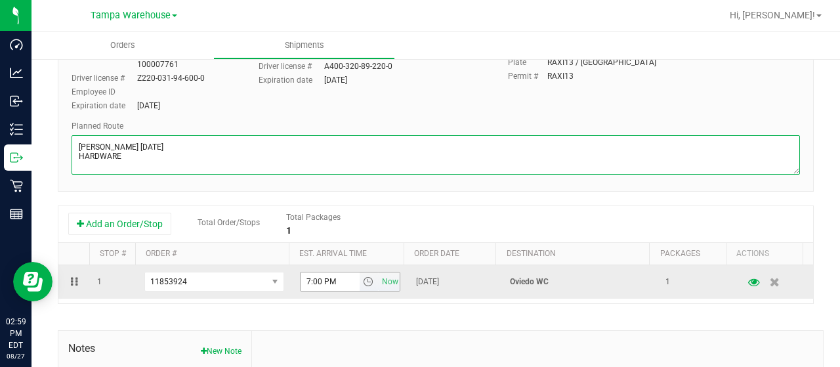
click at [366, 288] on span "select" at bounding box center [369, 281] width 19 height 18
type textarea "OVIEDO WC 8.27.25 HARDWARE"
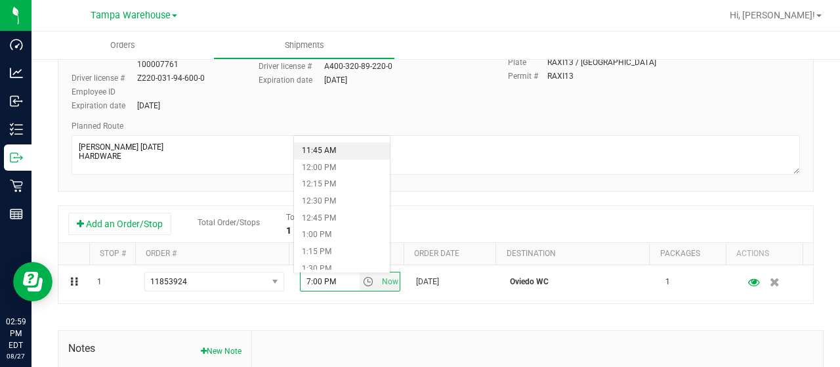
scroll to position [792, 0]
click at [324, 192] on li "12:30 PM" at bounding box center [342, 198] width 96 height 17
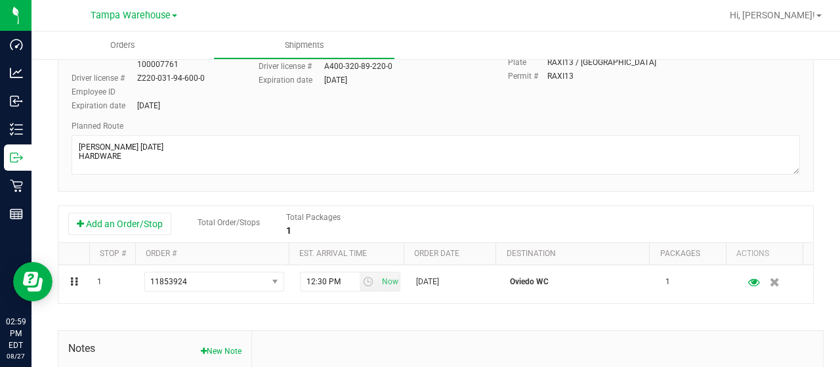
click at [440, 192] on div "Shipment # 20250827-040 Created Shipment Date 8/28/2025 6:30 AM Now Distributor…" at bounding box center [436, 220] width 756 height 574
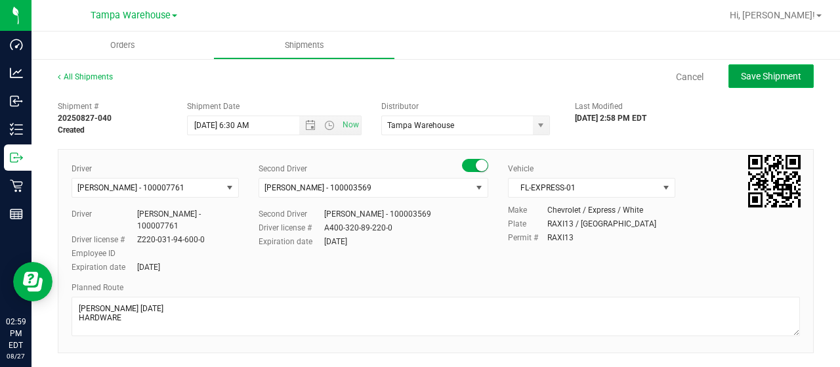
click at [769, 75] on span "Save Shipment" at bounding box center [771, 76] width 60 height 10
type input "8/28/2025 10:30 AM"
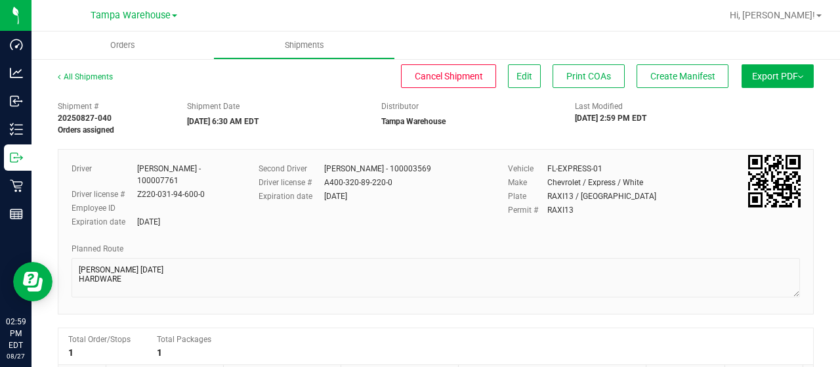
click at [769, 75] on span "Export PDF" at bounding box center [777, 76] width 51 height 10
click at [756, 129] on li "Manifest by Lot" at bounding box center [773, 125] width 133 height 20
click at [650, 76] on span "Create Manifest" at bounding box center [682, 76] width 65 height 10
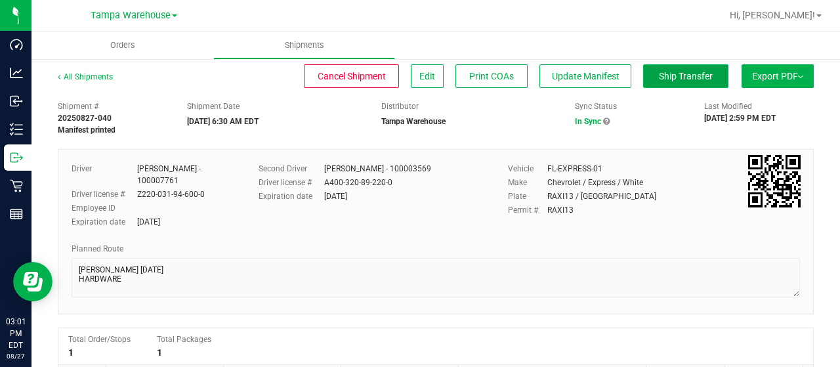
click at [674, 73] on span "Ship Transfer" at bounding box center [686, 76] width 54 height 10
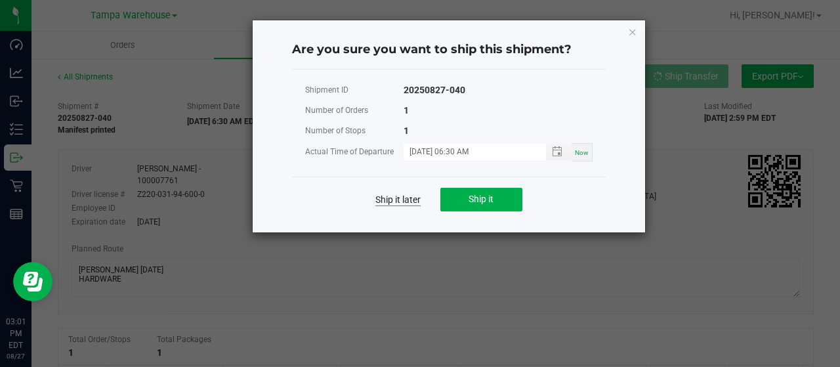
click at [416, 200] on link "Ship it later" at bounding box center [397, 199] width 45 height 13
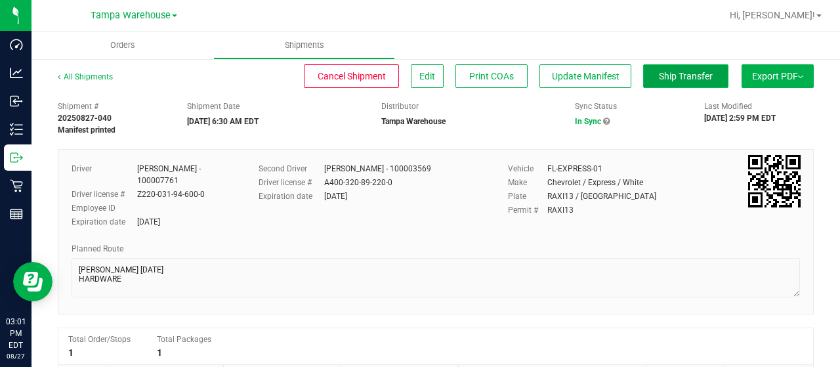
click at [672, 71] on span "Ship Transfer" at bounding box center [686, 76] width 54 height 10
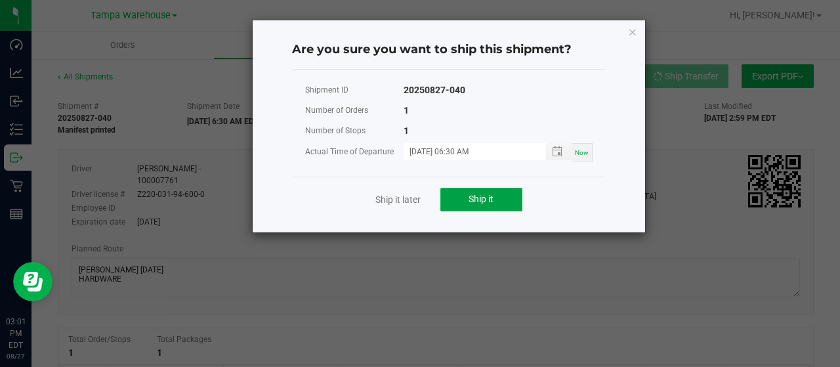
click at [512, 200] on button "Ship it" at bounding box center [481, 200] width 82 height 24
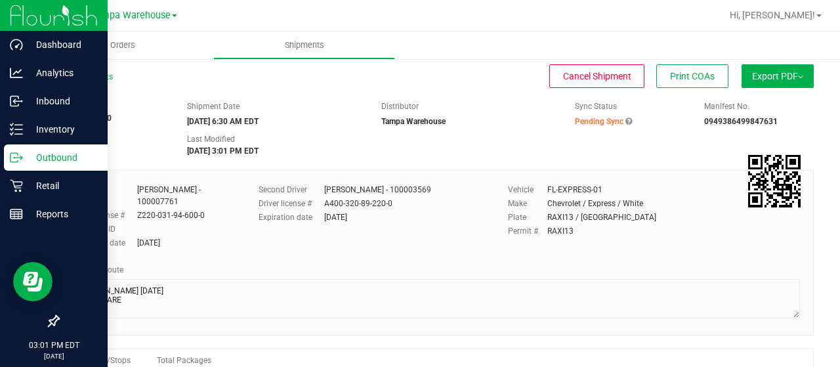
click at [50, 152] on p "Outbound" at bounding box center [62, 158] width 79 height 16
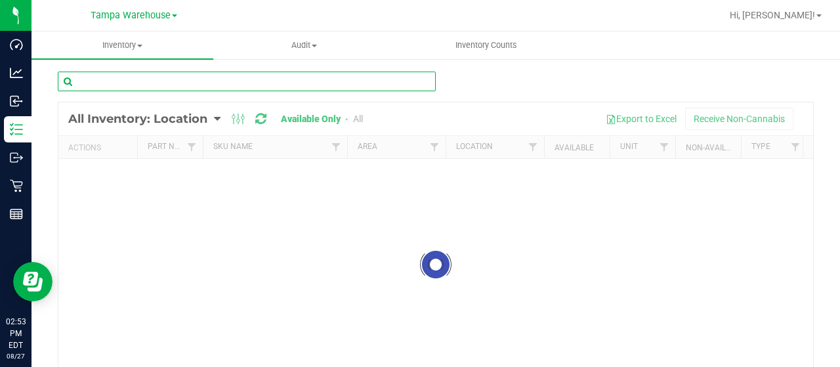
click at [191, 81] on input "text" at bounding box center [247, 82] width 378 height 20
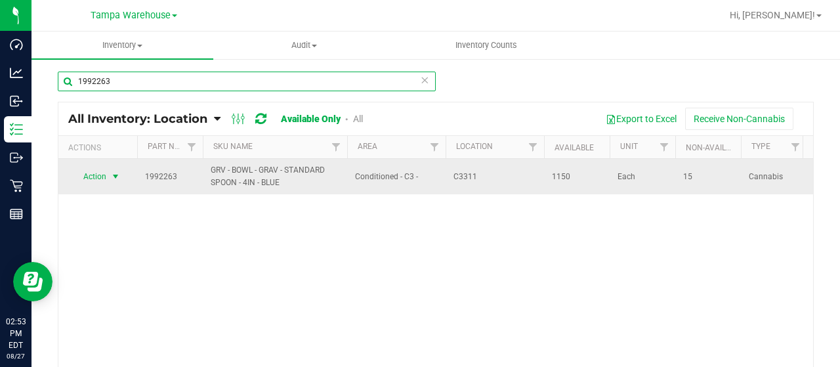
type input "1992263"
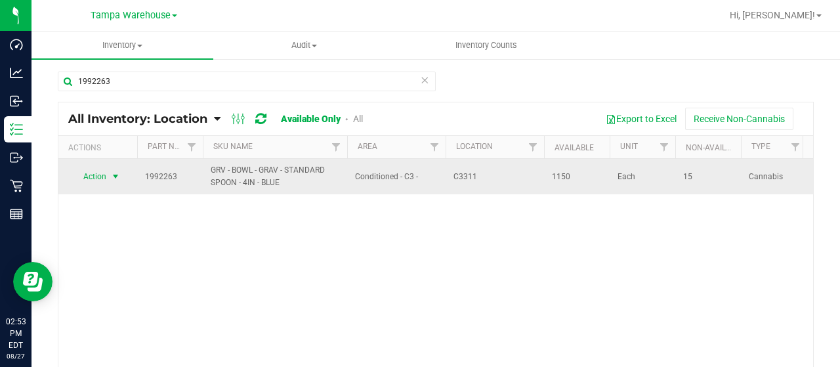
click at [95, 174] on span "Action" at bounding box center [89, 176] width 35 height 18
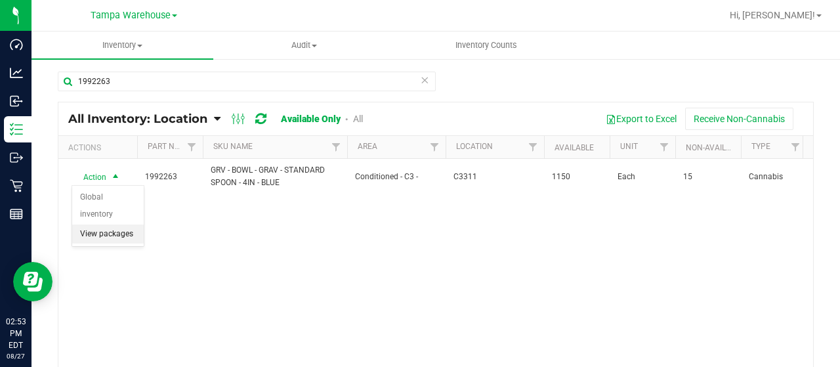
click at [102, 224] on li "View packages" at bounding box center [108, 234] width 72 height 20
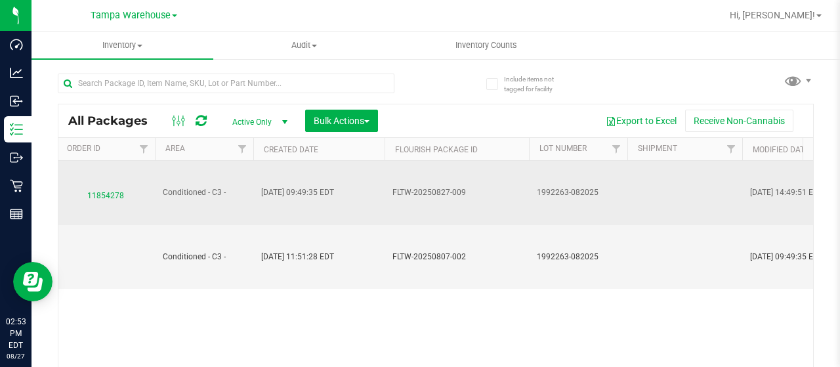
scroll to position [0, 650]
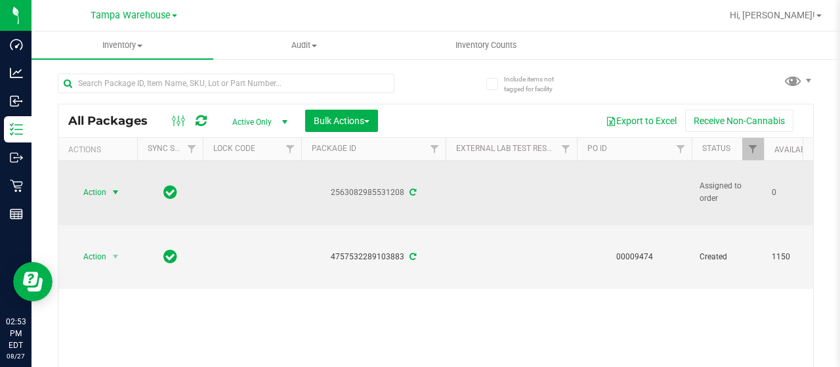
click at [106, 188] on span "Action" at bounding box center [89, 192] width 35 height 18
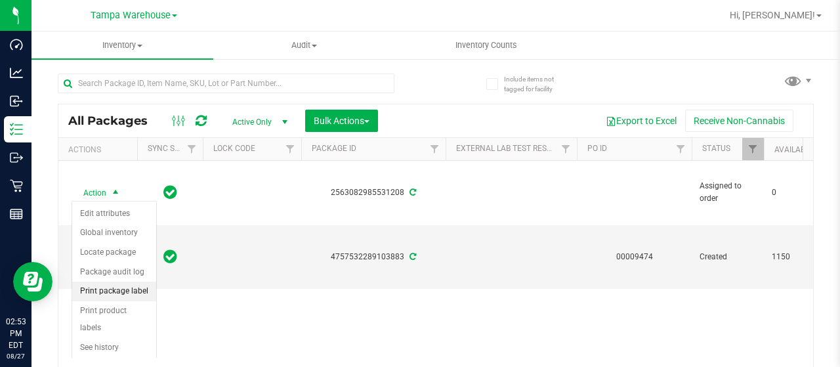
click at [117, 293] on li "Print package label" at bounding box center [114, 292] width 84 height 20
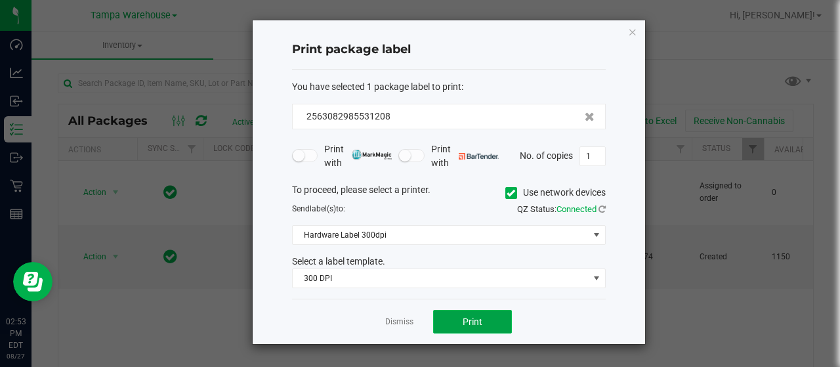
click at [497, 312] on button "Print" at bounding box center [472, 322] width 79 height 24
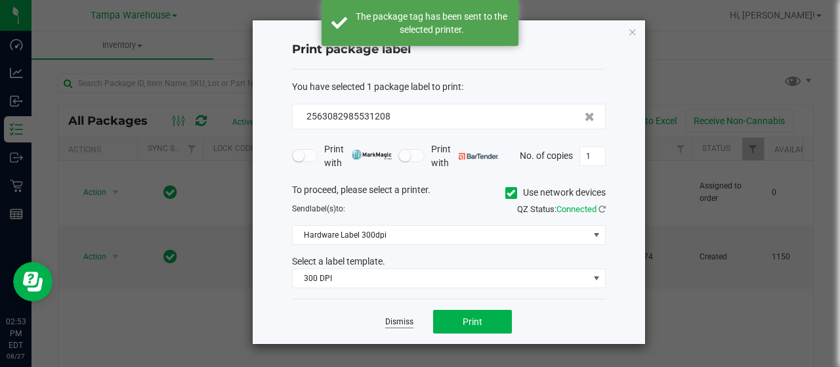
click at [396, 320] on link "Dismiss" at bounding box center [399, 321] width 28 height 11
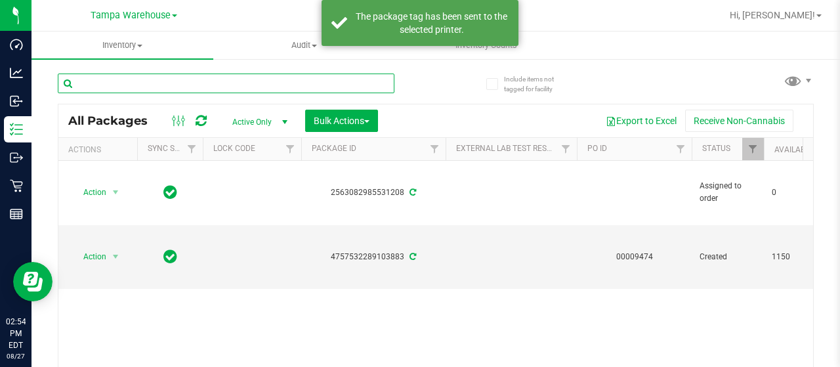
click at [150, 79] on input "text" at bounding box center [226, 83] width 337 height 20
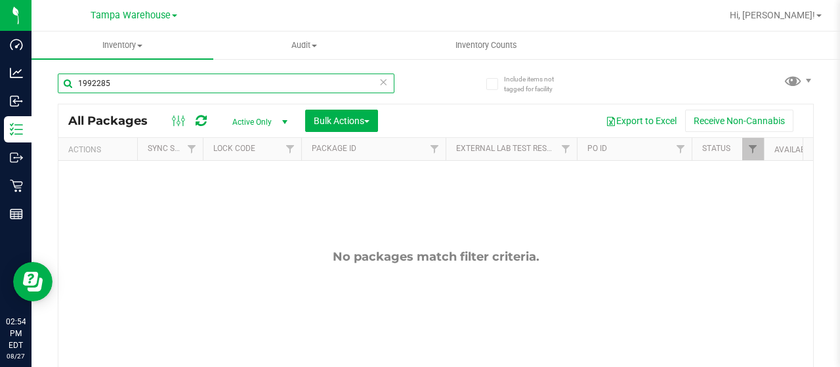
type input "1992285"
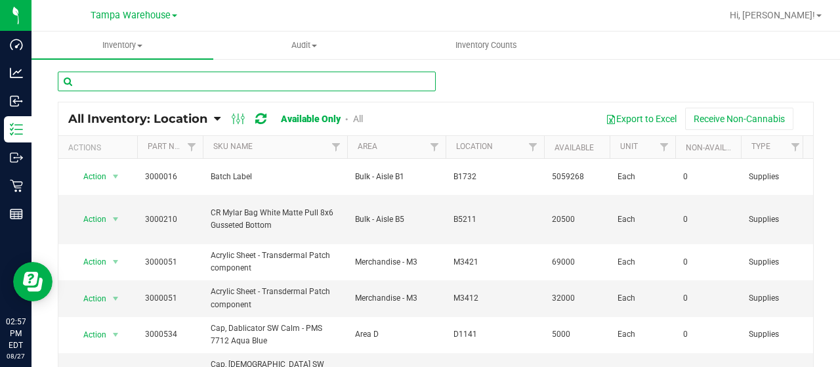
click at [195, 79] on input "text" at bounding box center [247, 82] width 378 height 20
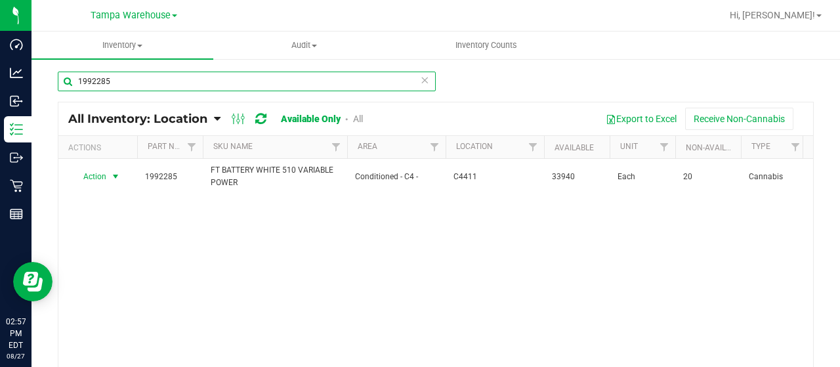
type input "1992285"
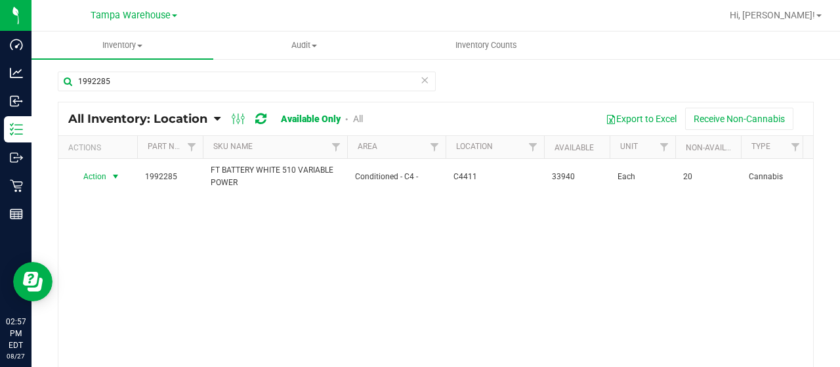
click at [119, 177] on span "select" at bounding box center [115, 176] width 10 height 10
click at [107, 224] on li "View packages" at bounding box center [108, 234] width 72 height 20
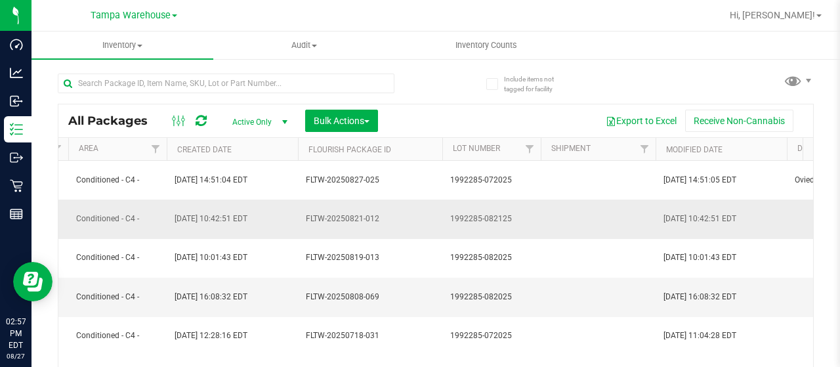
scroll to position [0, 1681]
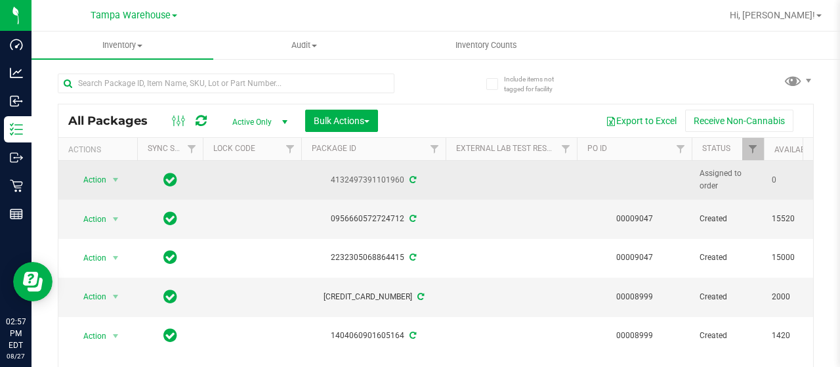
click at [111, 180] on span "select" at bounding box center [115, 180] width 10 height 10
click at [101, 184] on span "Action" at bounding box center [89, 180] width 35 height 18
click at [108, 182] on span "select" at bounding box center [116, 180] width 16 height 18
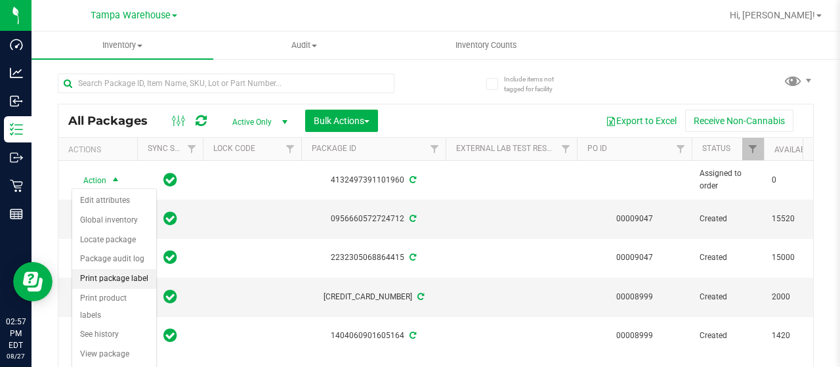
click at [138, 276] on li "Print package label" at bounding box center [114, 279] width 84 height 20
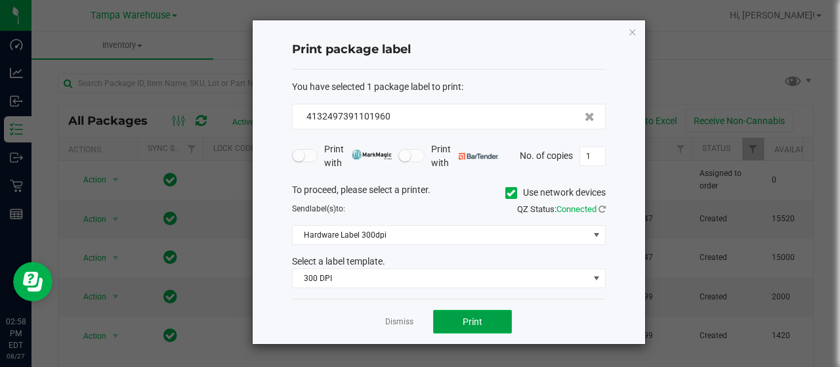
click at [471, 322] on span "Print" at bounding box center [473, 321] width 20 height 10
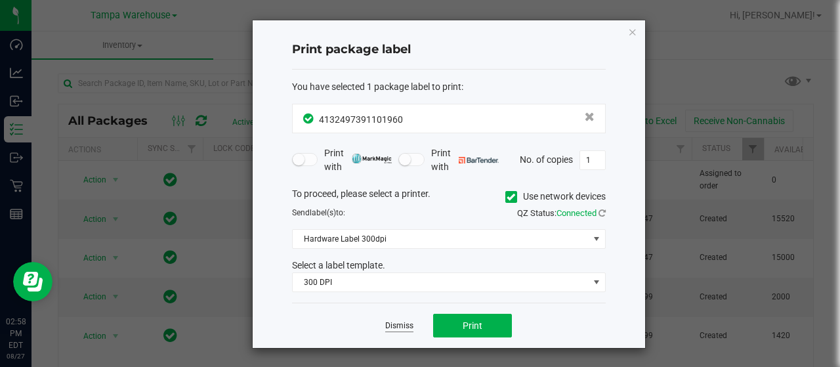
click at [409, 325] on link "Dismiss" at bounding box center [399, 325] width 28 height 11
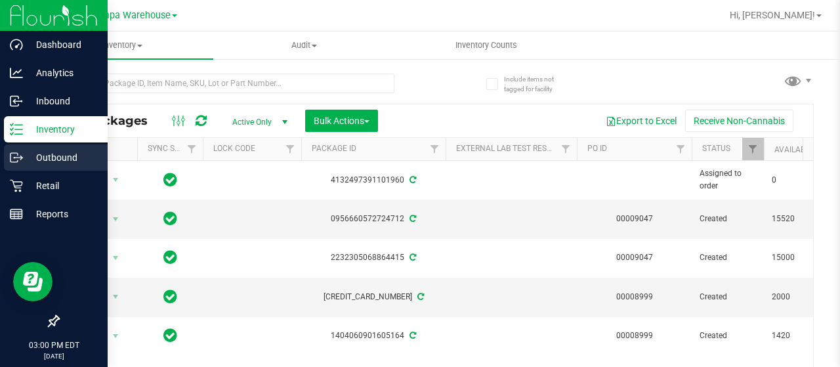
click at [18, 162] on icon at bounding box center [16, 157] width 13 height 13
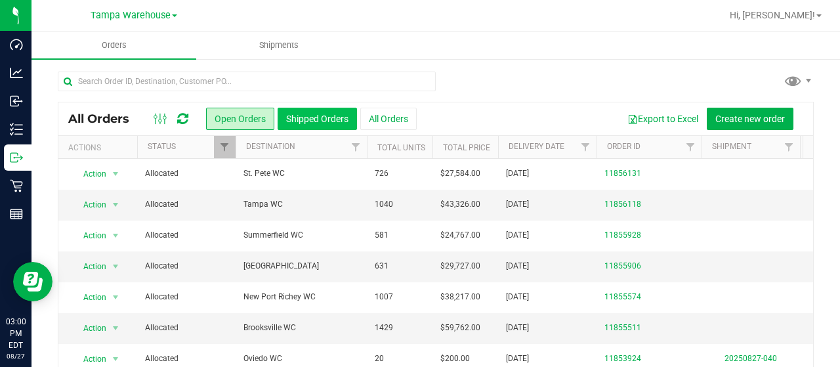
click at [331, 123] on button "Shipped Orders" at bounding box center [317, 119] width 79 height 22
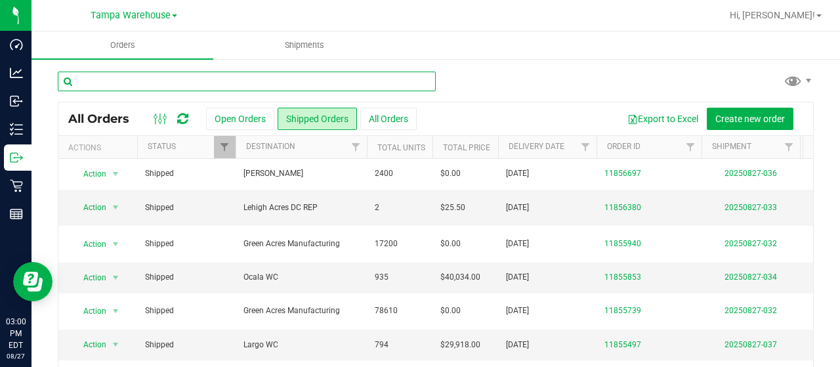
click at [222, 73] on input "text" at bounding box center [247, 82] width 378 height 20
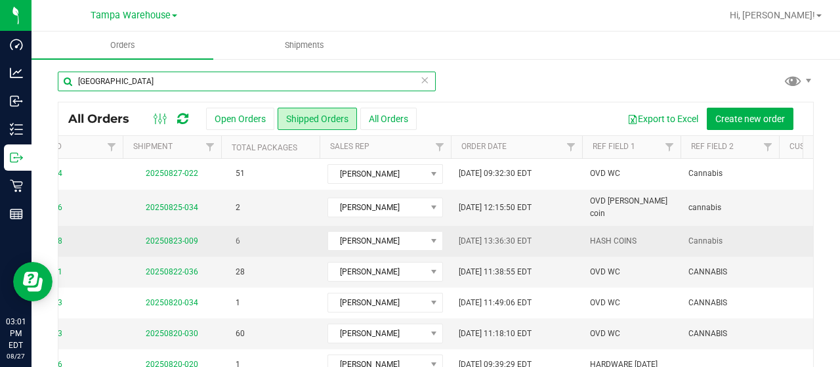
scroll to position [0, 581]
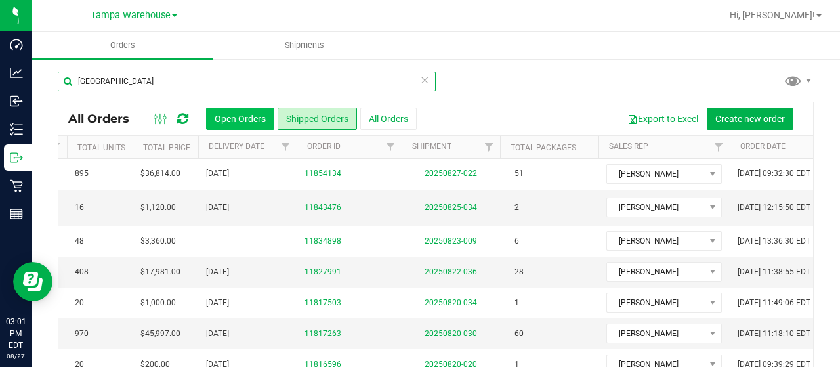
type input "OVIEDO"
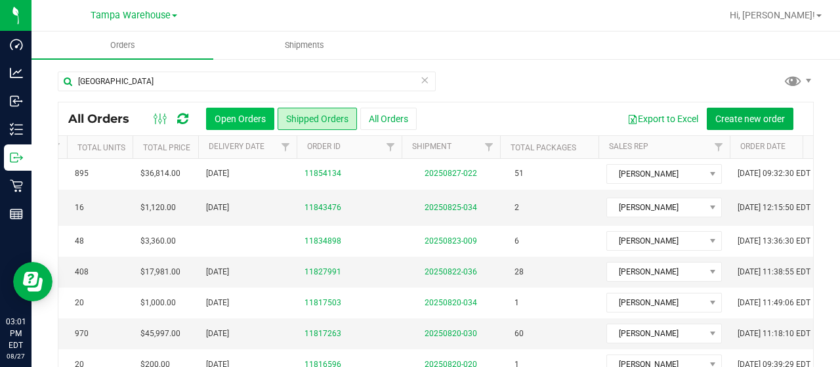
click at [252, 115] on button "Open Orders" at bounding box center [240, 119] width 68 height 22
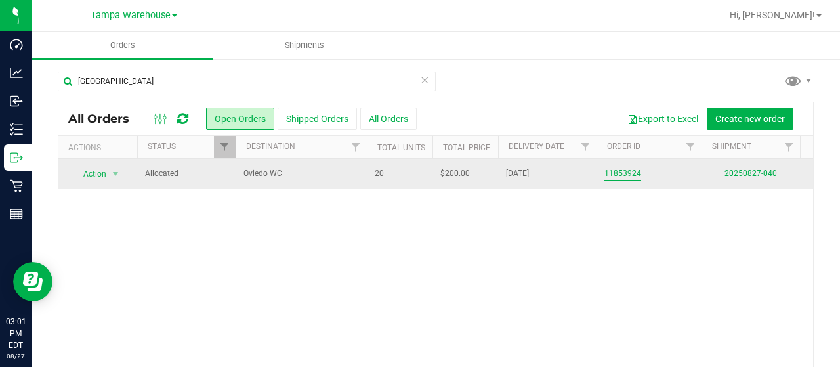
click at [629, 171] on link "11853924" at bounding box center [622, 173] width 37 height 12
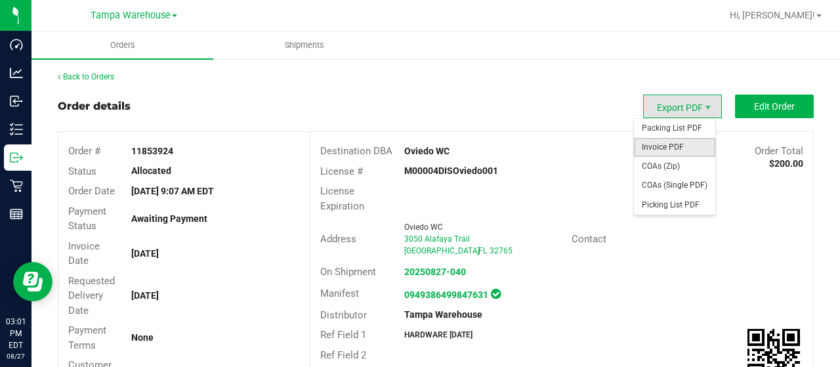
click at [657, 142] on span "Invoice PDF" at bounding box center [674, 147] width 81 height 19
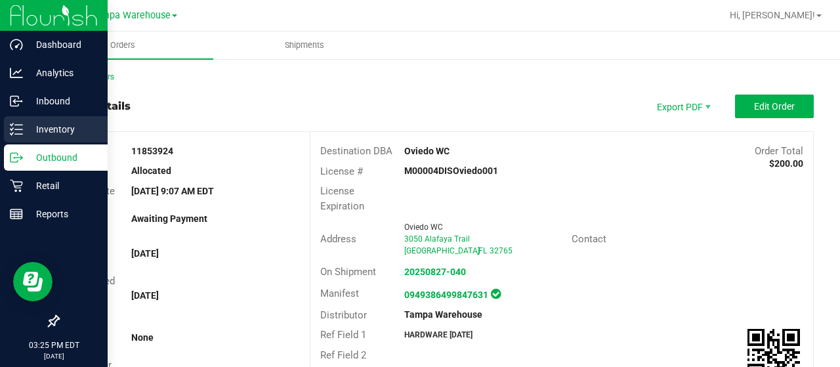
click at [20, 138] on div "Inventory" at bounding box center [56, 129] width 104 height 26
